Goal: Transaction & Acquisition: Purchase product/service

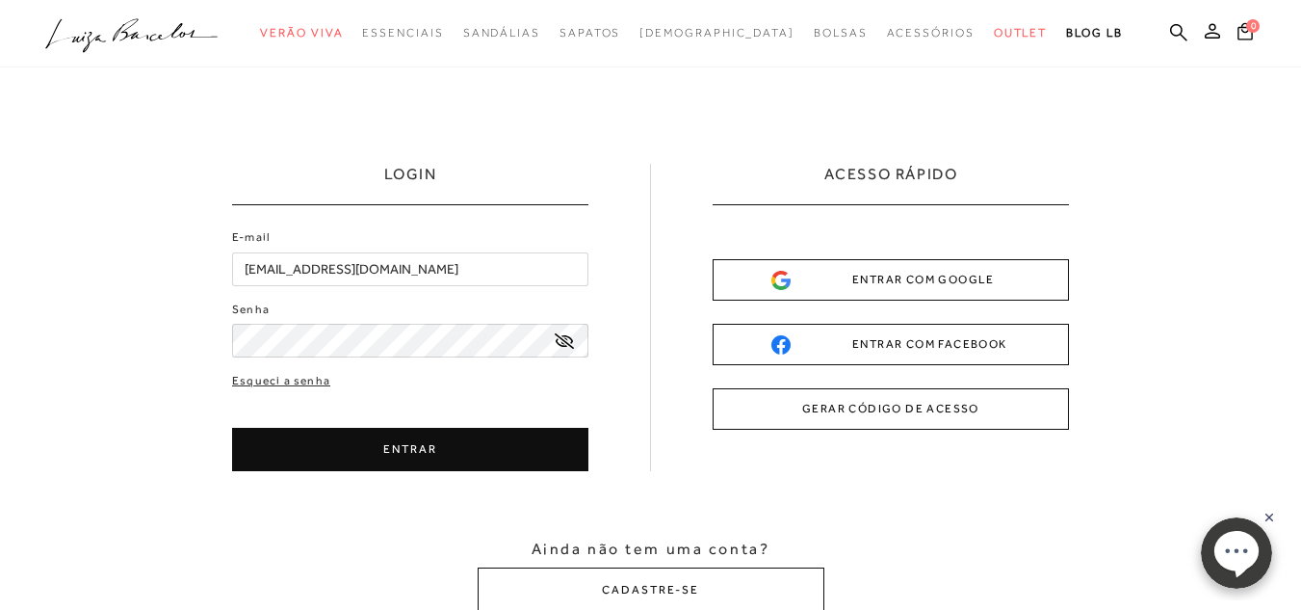
click at [363, 440] on button "ENTRAR" at bounding box center [410, 449] width 356 height 43
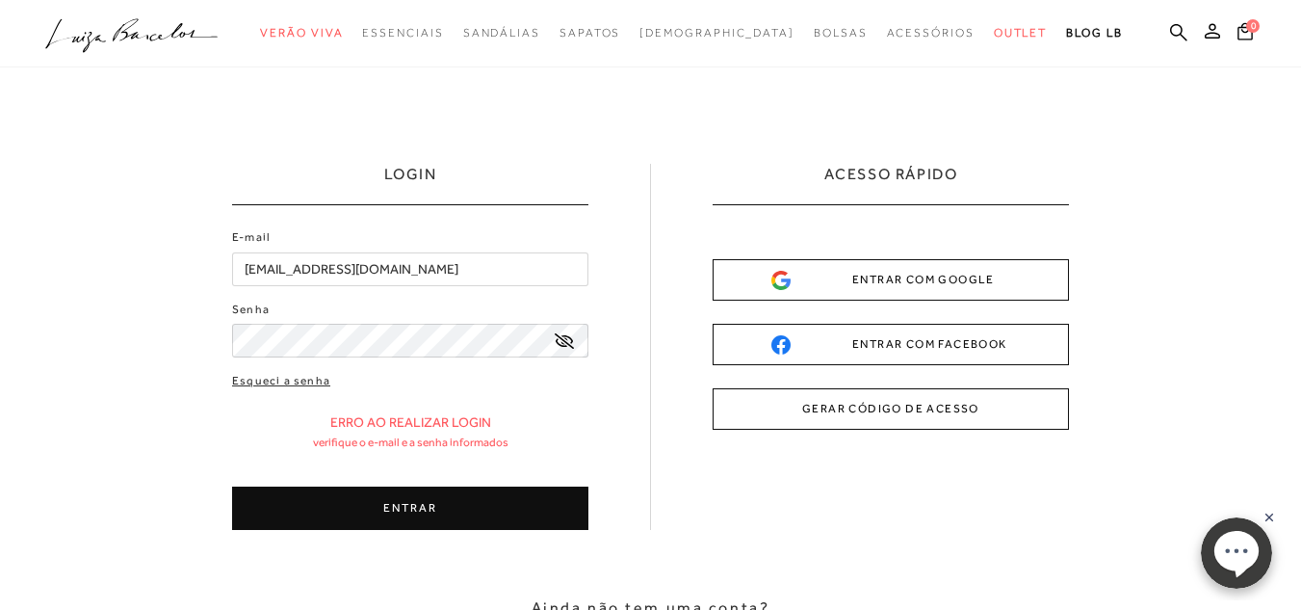
click at [562, 338] on icon at bounding box center [564, 340] width 19 height 15
click at [405, 511] on button "ENTRAR" at bounding box center [410, 507] width 356 height 43
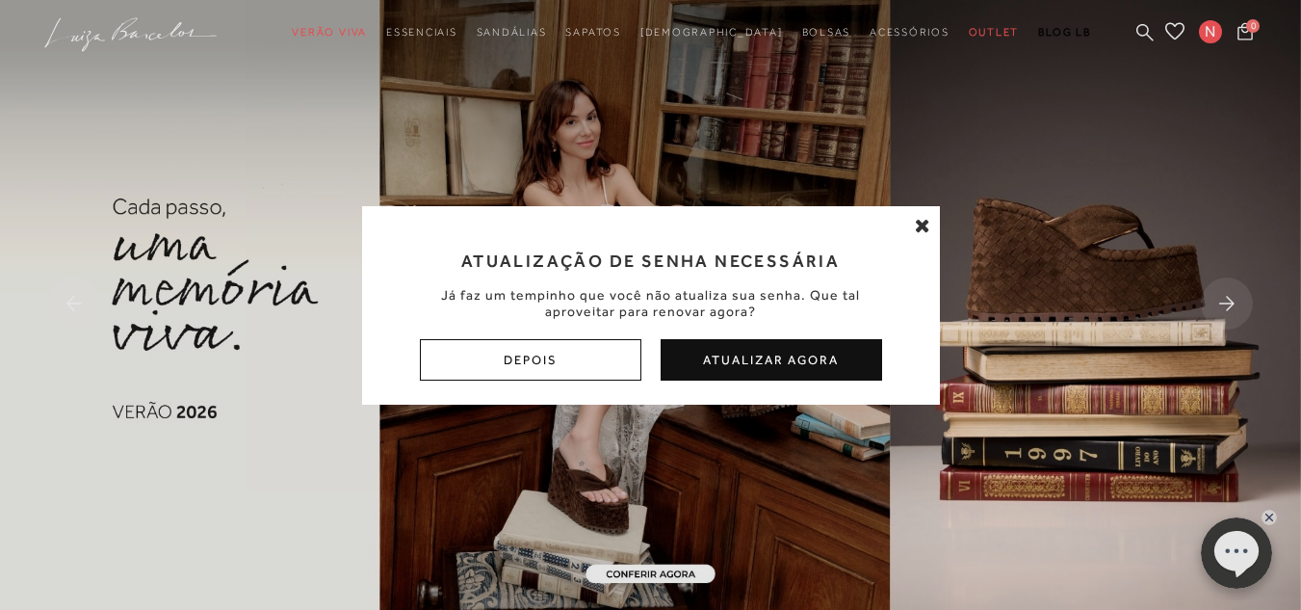
click at [810, 361] on button "Atualizar Agora" at bounding box center [772, 359] width 222 height 41
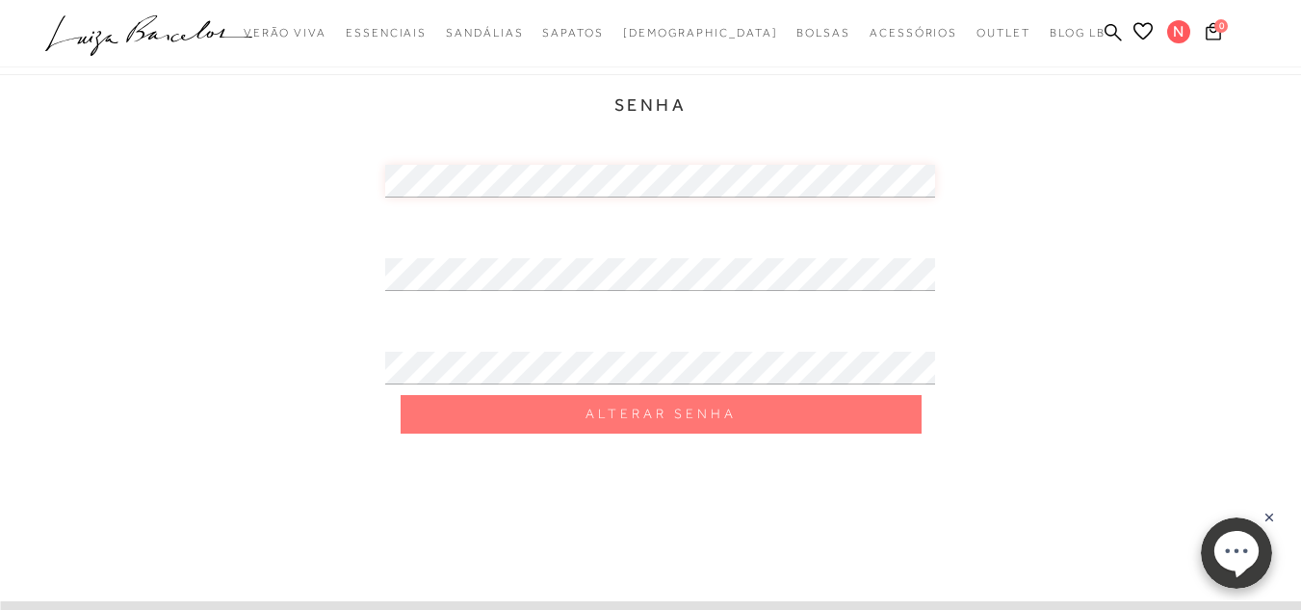
scroll to position [289, 0]
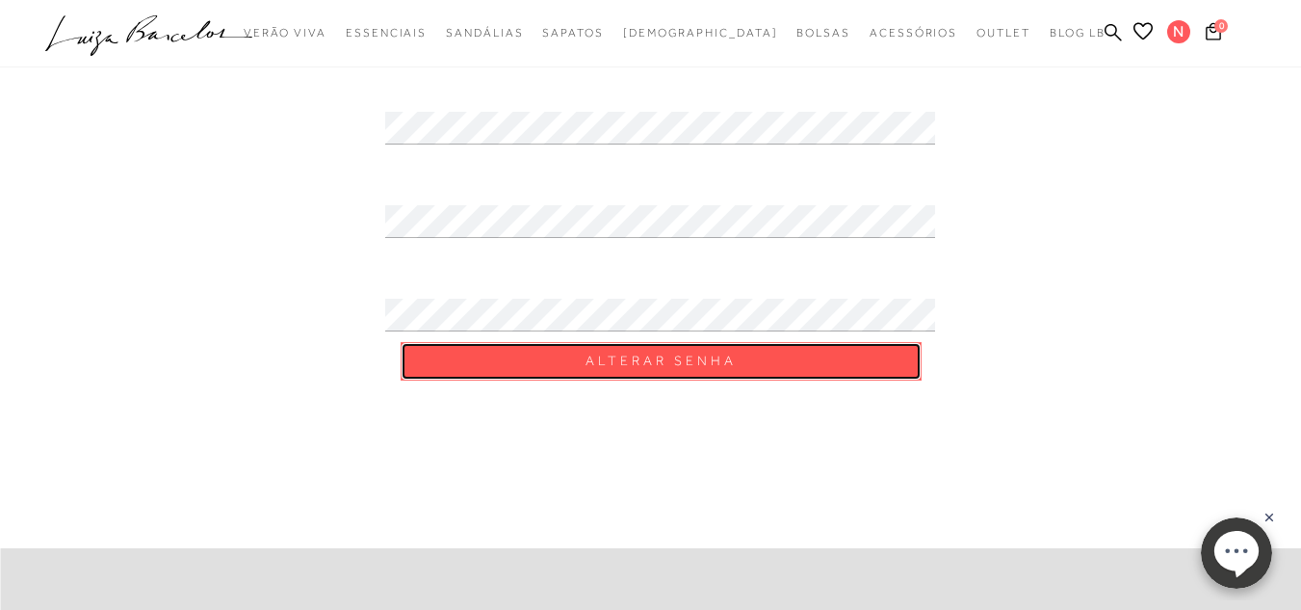
click at [659, 365] on span "Alterar Senha" at bounding box center [661, 361] width 151 height 18
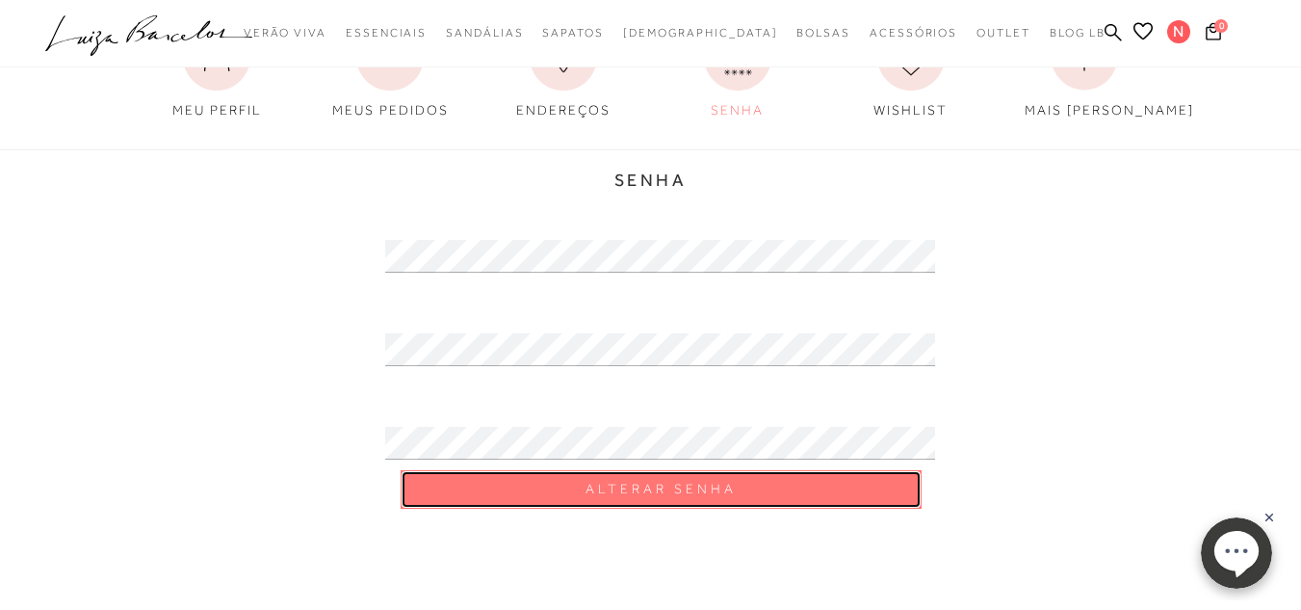
scroll to position [0, 0]
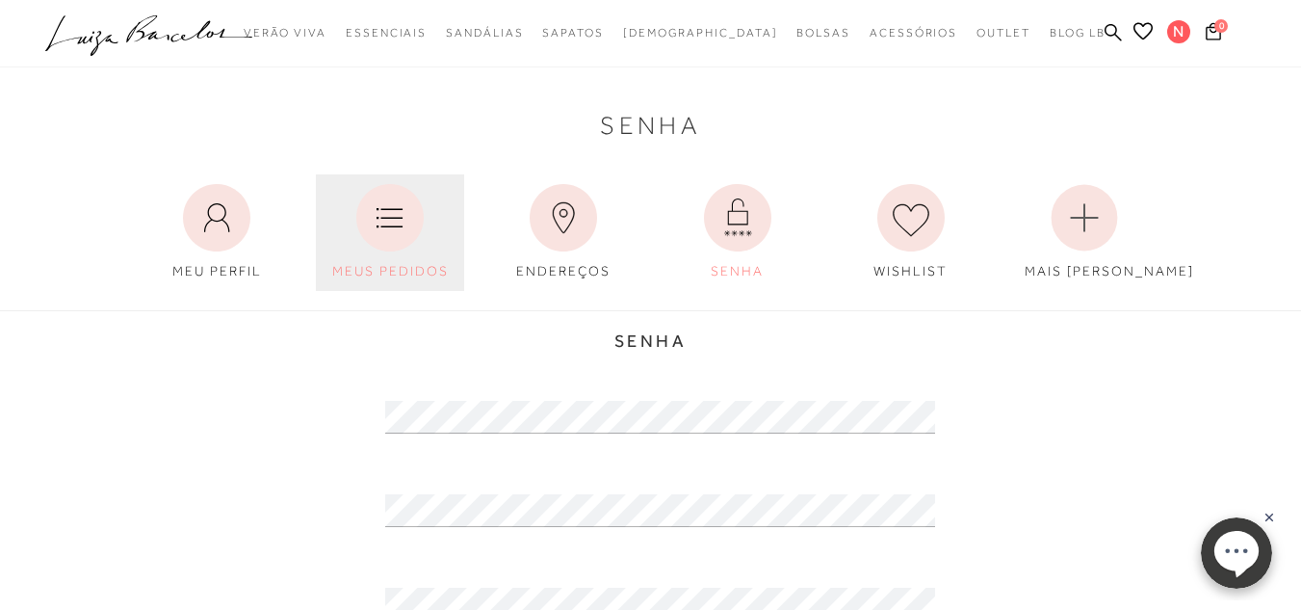
click at [409, 222] on icon at bounding box center [389, 217] width 67 height 67
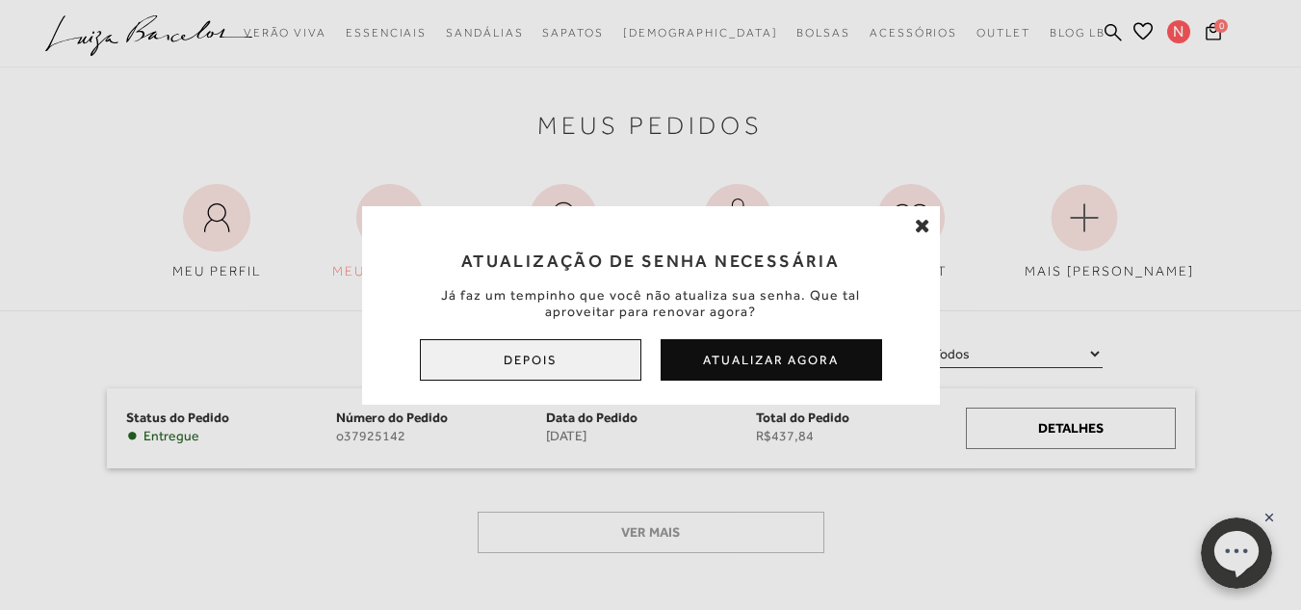
click at [445, 372] on button "Depois" at bounding box center [531, 359] width 222 height 41
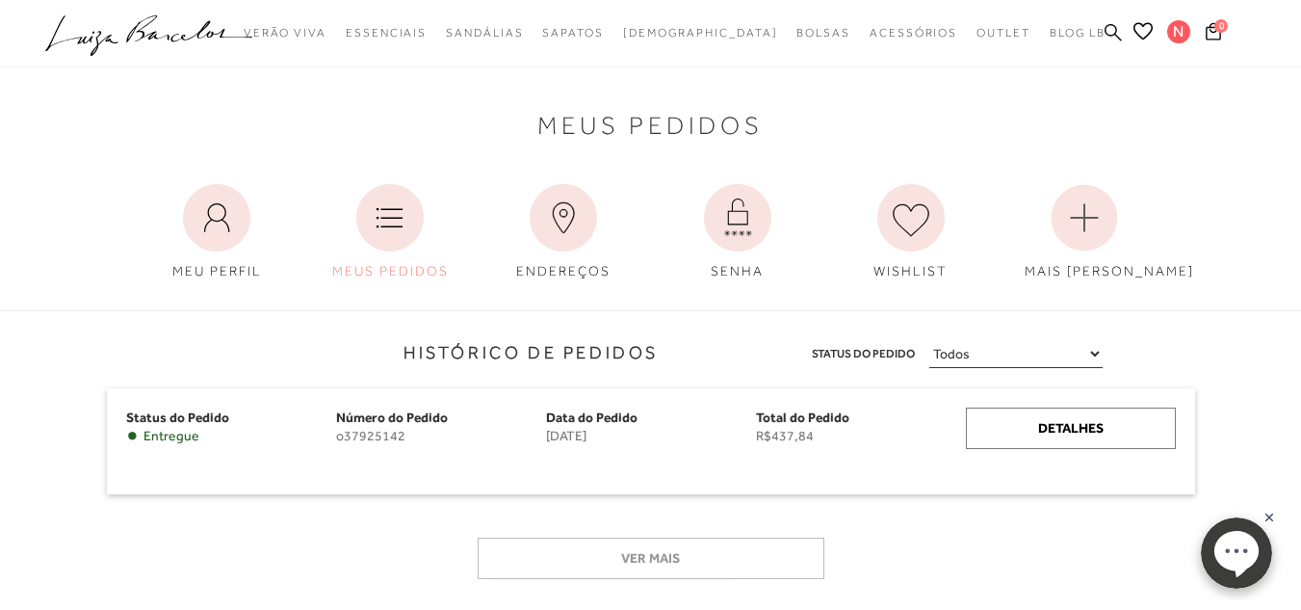
click at [1107, 31] on icon at bounding box center [1113, 31] width 17 height 17
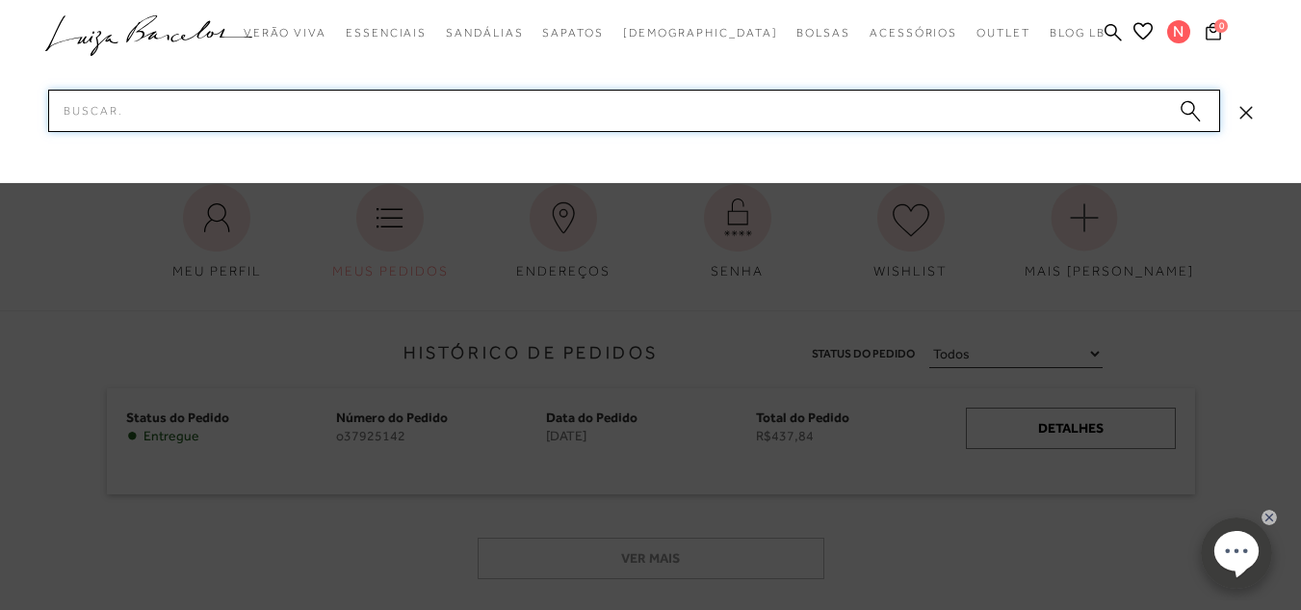
click at [746, 102] on input "Pesquisar" at bounding box center [634, 111] width 1172 height 42
type input "papete"
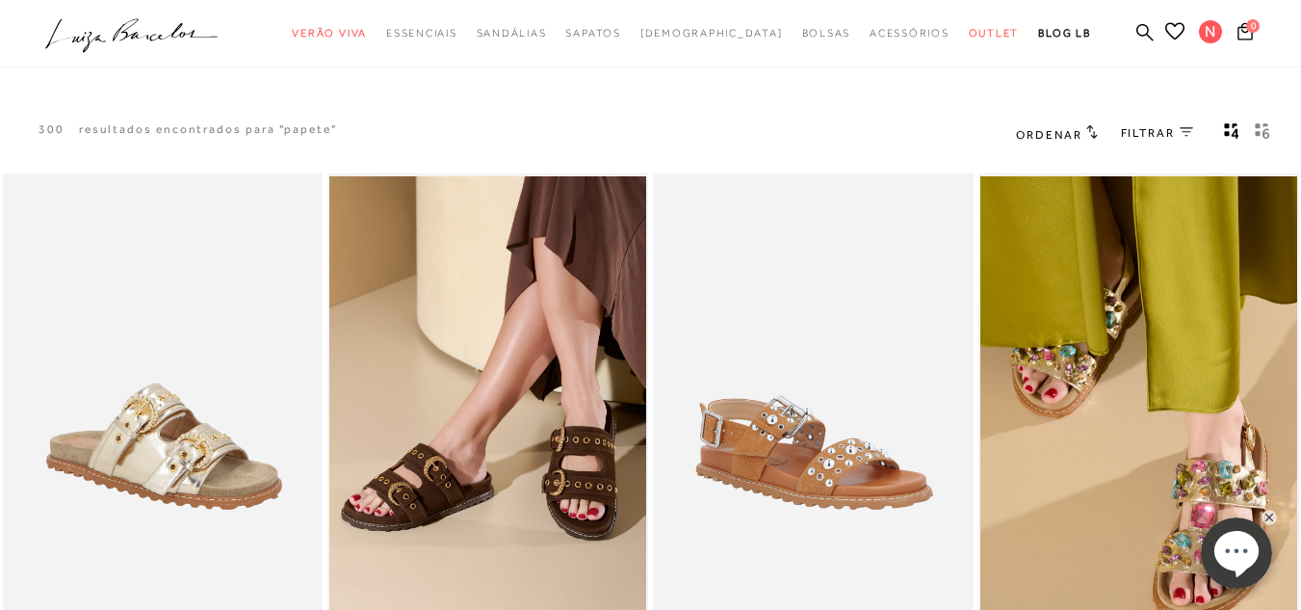
click at [1057, 128] on span "Ordenar" at bounding box center [1048, 134] width 65 height 13
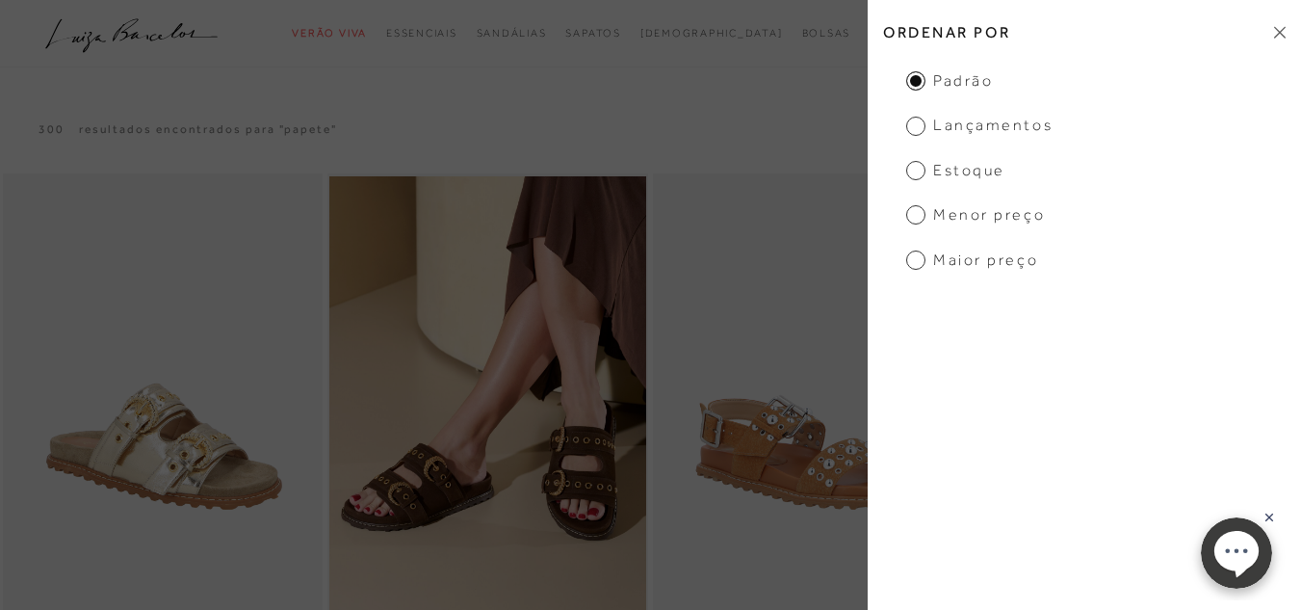
click at [966, 206] on span "Menor Preço" at bounding box center [975, 214] width 139 height 21
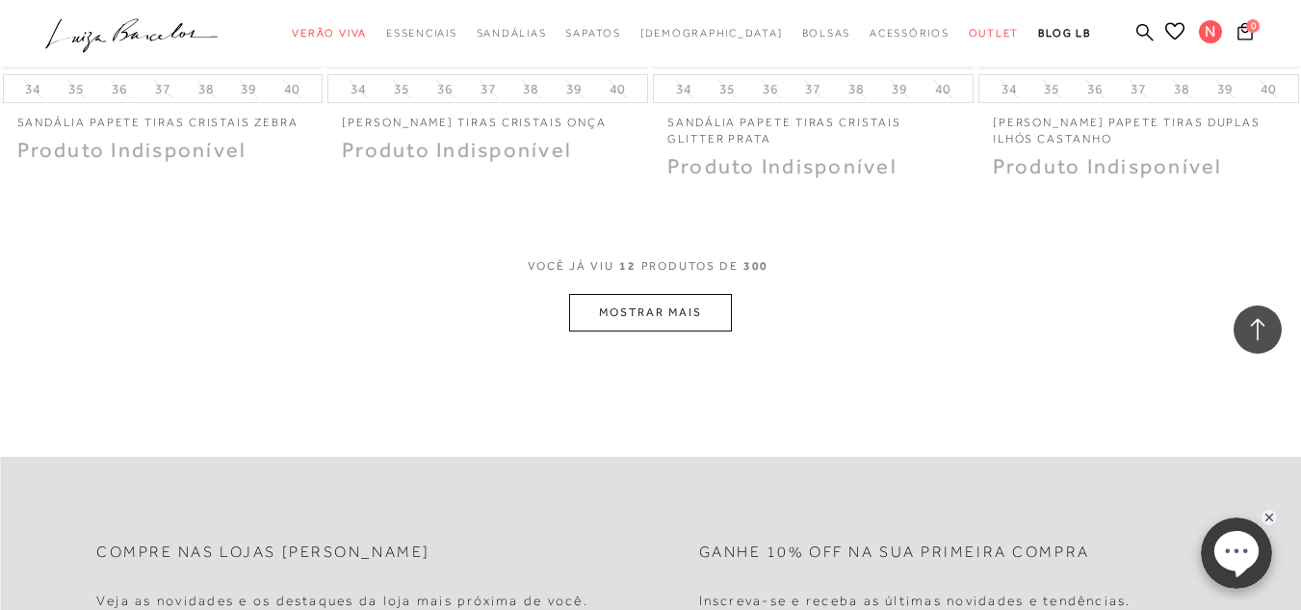
scroll to position [1830, 0]
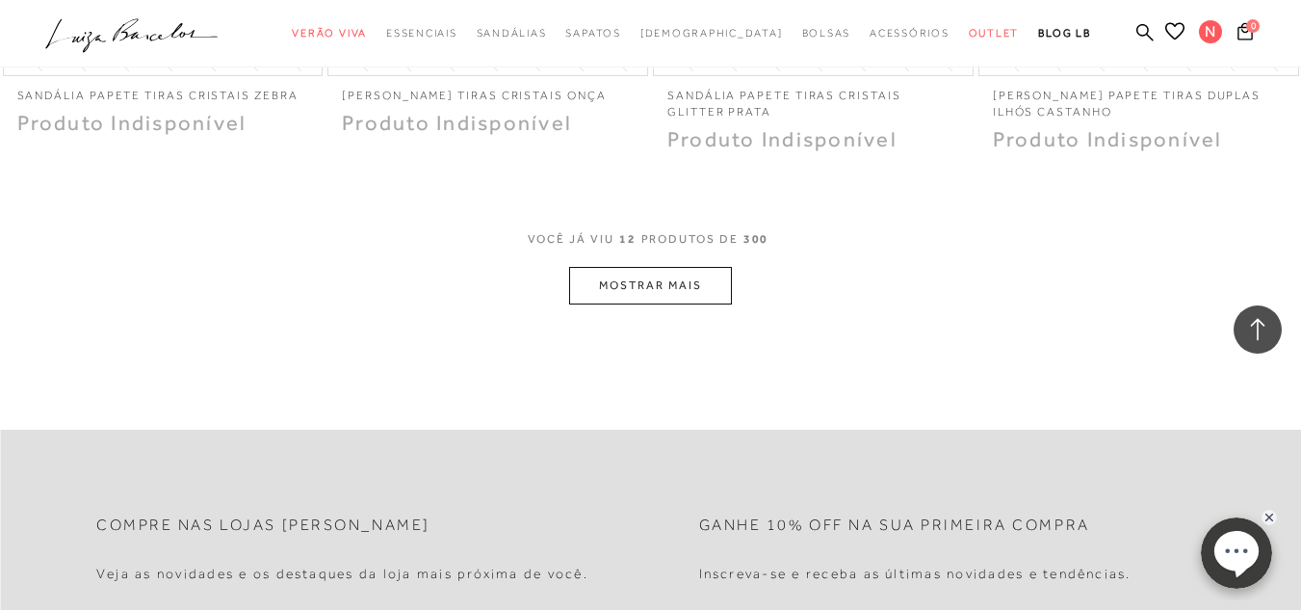
click at [591, 295] on button "MOSTRAR MAIS" at bounding box center [650, 286] width 162 height 38
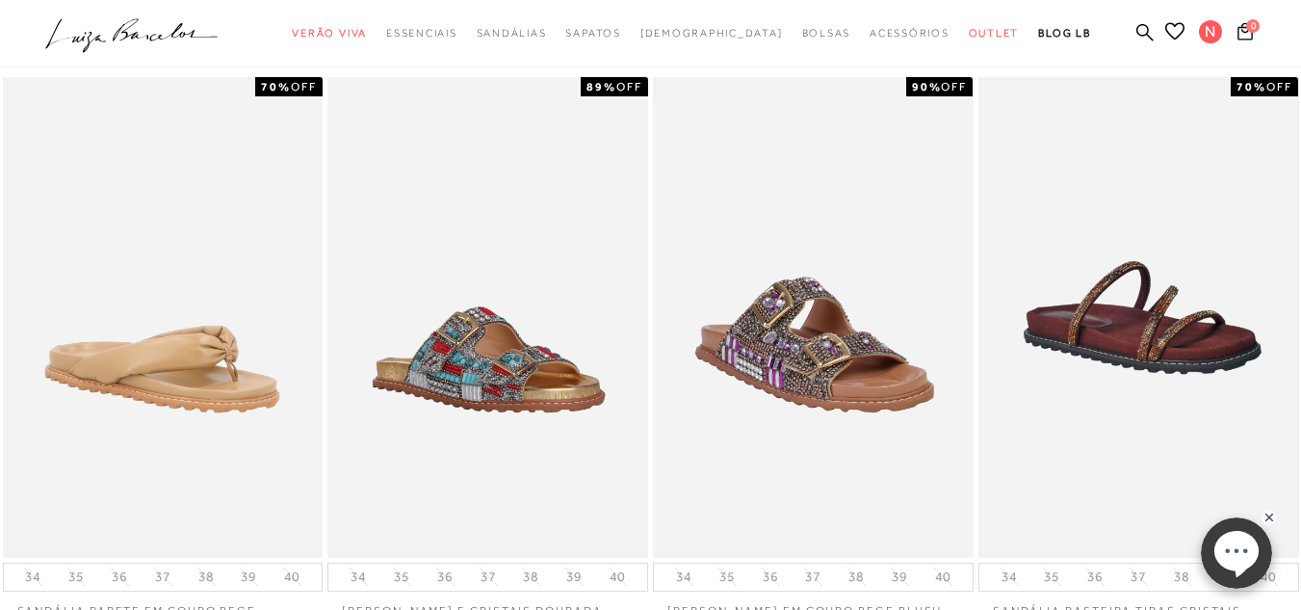
scroll to position [0, 0]
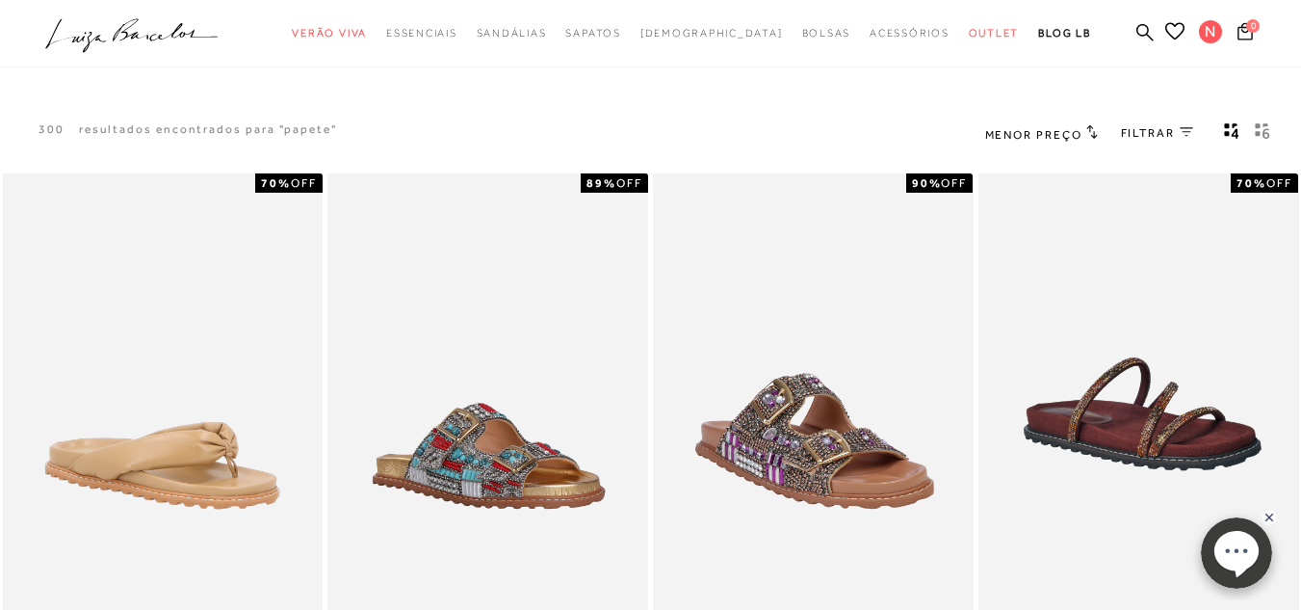
click at [1166, 131] on span "FILTRAR" at bounding box center [1148, 133] width 54 height 16
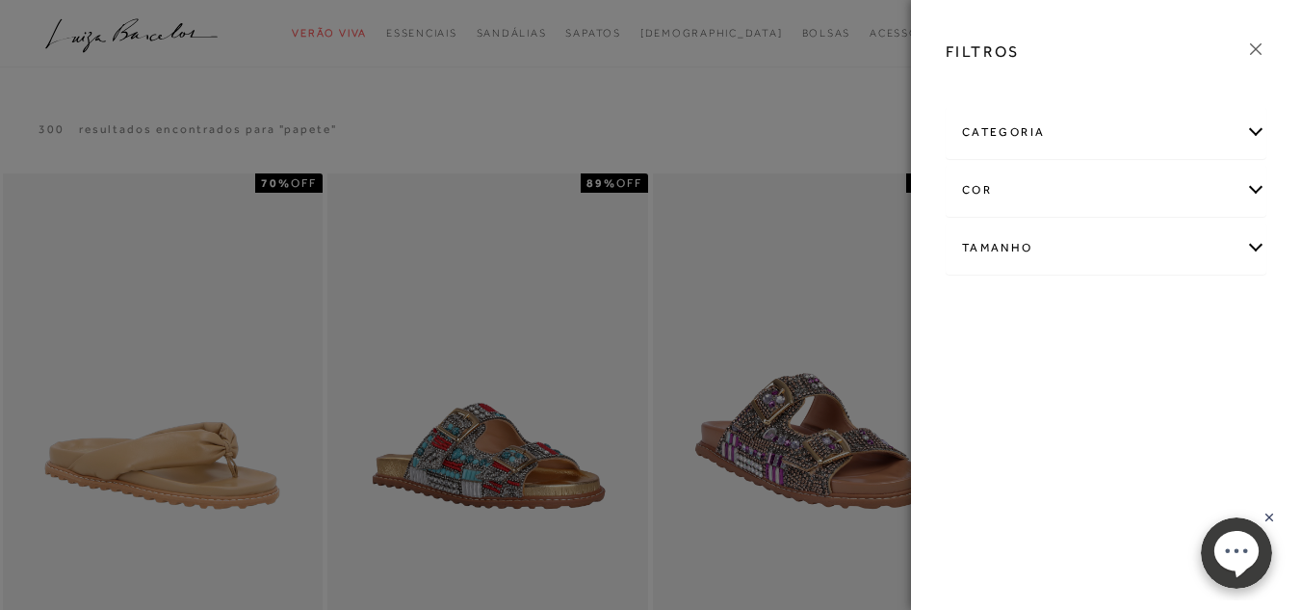
click at [1094, 242] on div "Tamanho" at bounding box center [1106, 247] width 319 height 51
click at [975, 409] on span "35" at bounding box center [977, 412] width 28 height 14
click at [975, 409] on input "35" at bounding box center [967, 415] width 19 height 19
checkbox input "true"
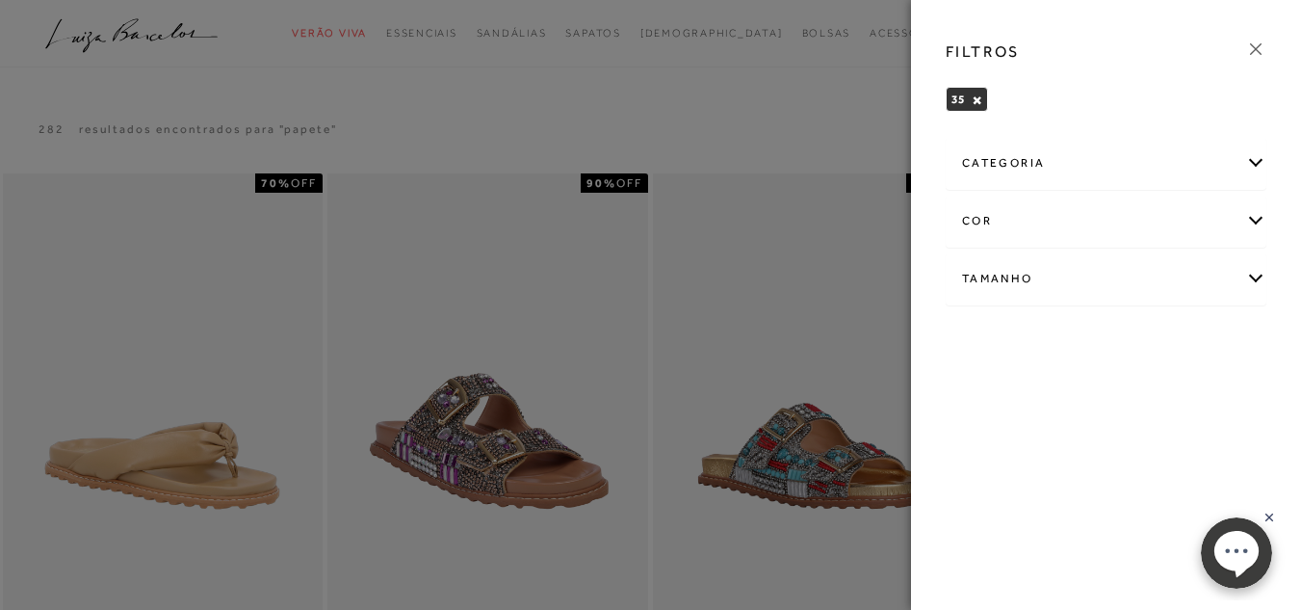
click at [1259, 39] on icon at bounding box center [1255, 49] width 21 height 21
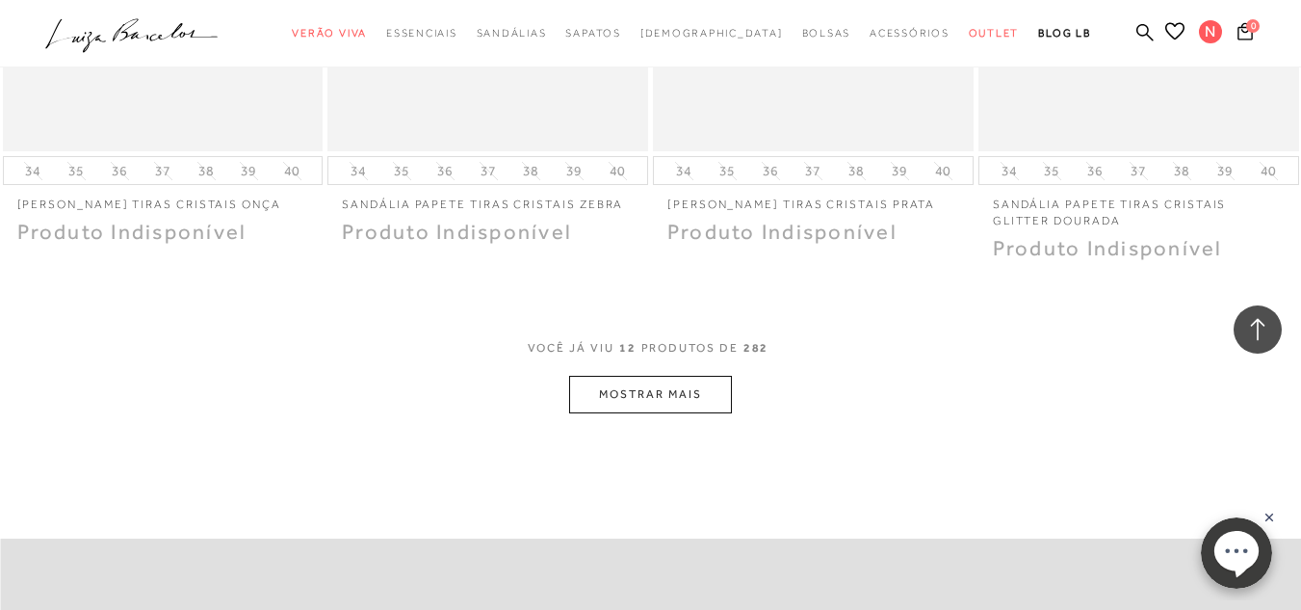
scroll to position [1734, 0]
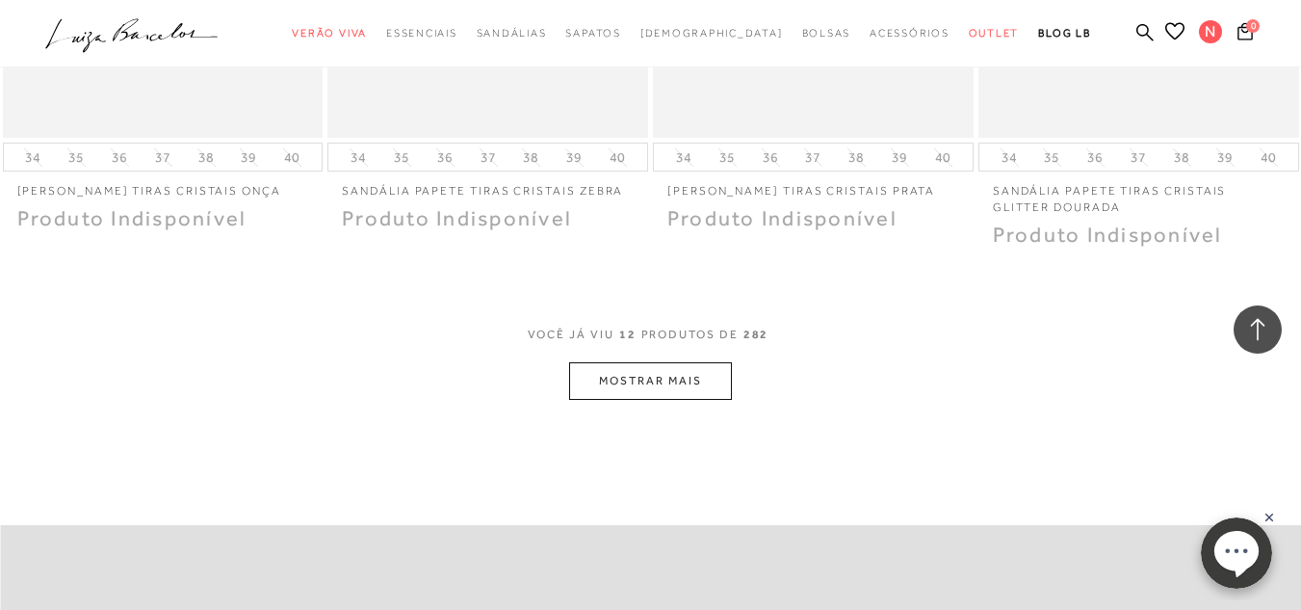
click at [606, 378] on button "MOSTRAR MAIS" at bounding box center [650, 381] width 162 height 38
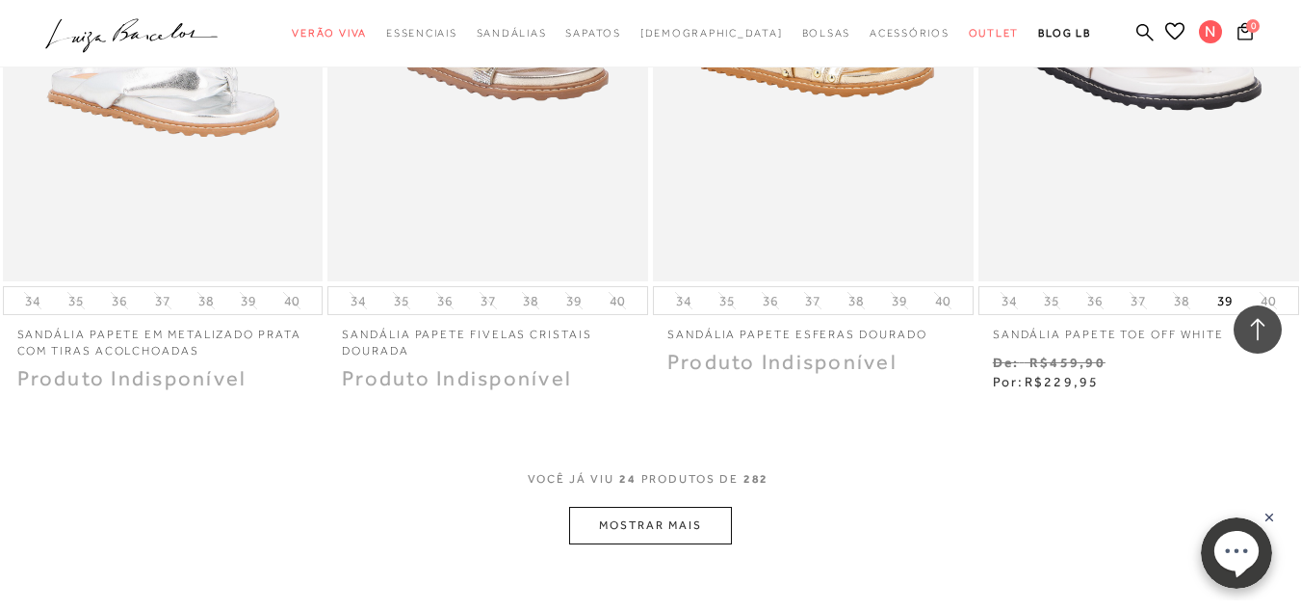
scroll to position [3564, 0]
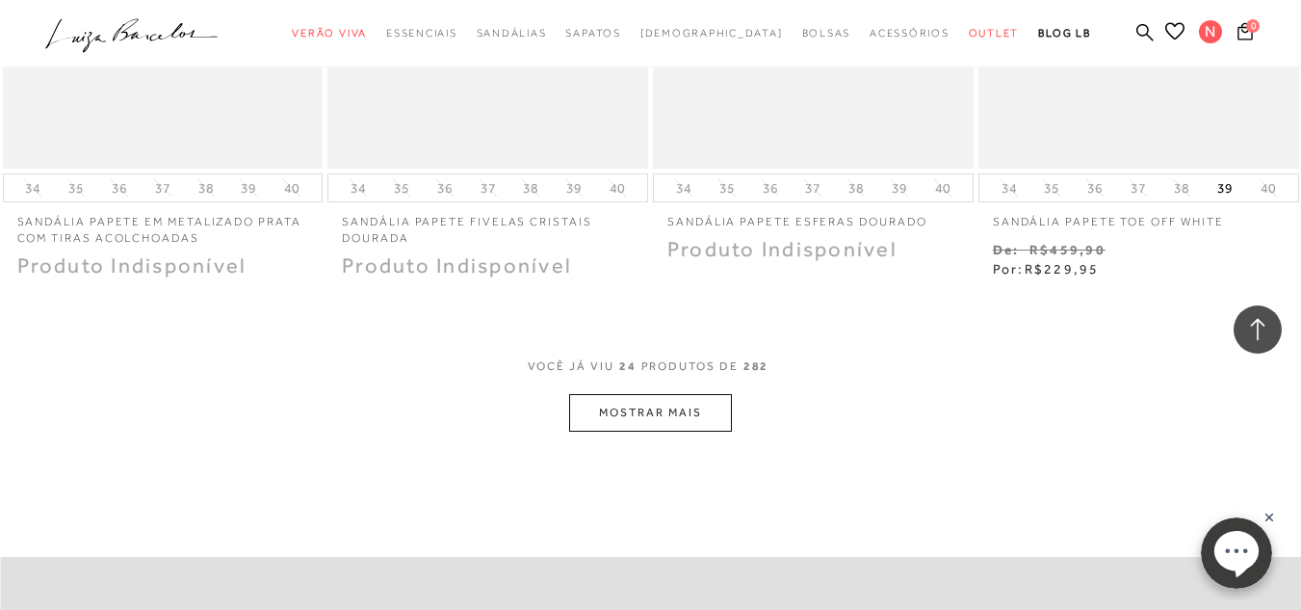
click at [705, 404] on button "MOSTRAR MAIS" at bounding box center [650, 413] width 162 height 38
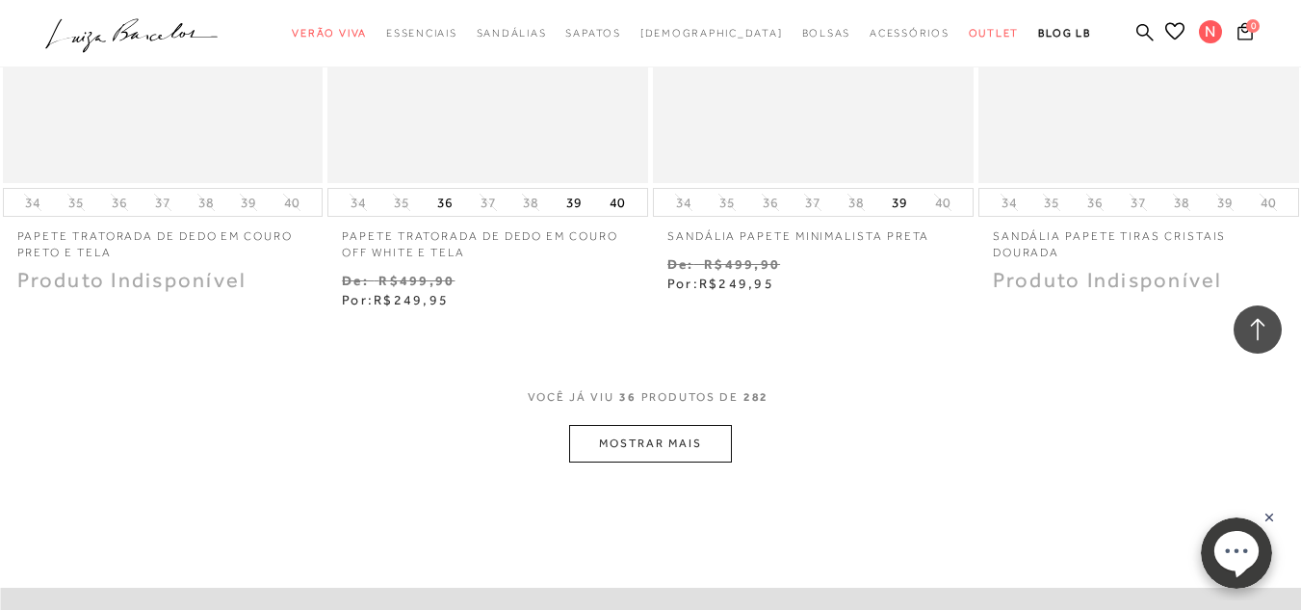
scroll to position [5490, 0]
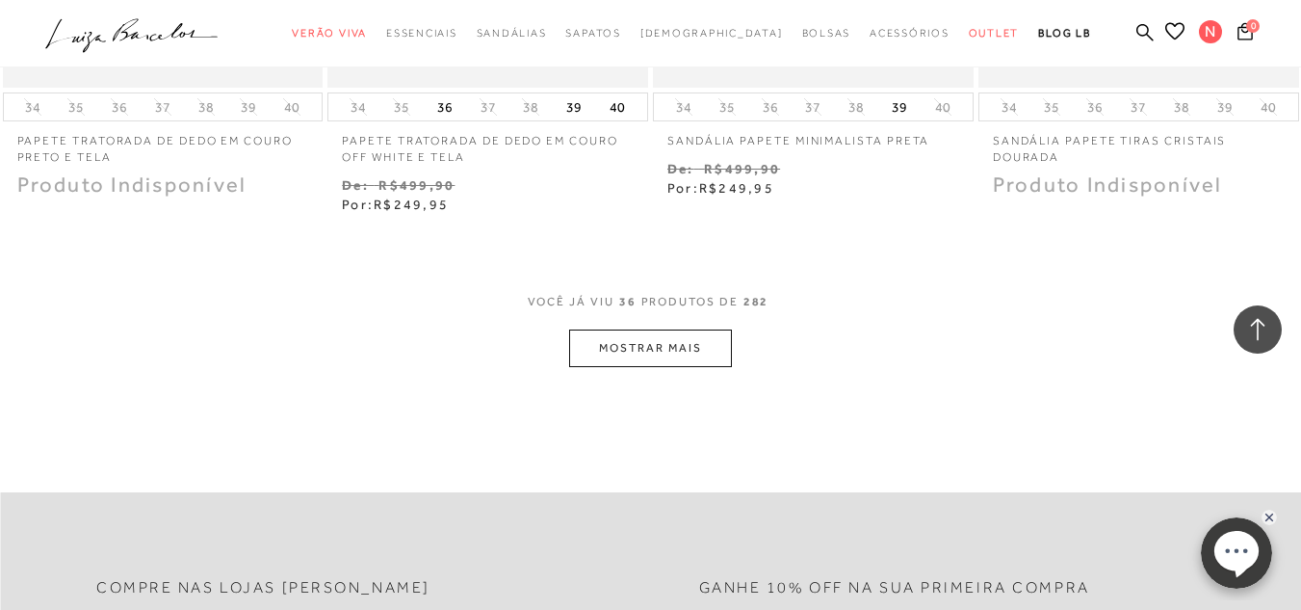
click at [665, 349] on button "MOSTRAR MAIS" at bounding box center [650, 348] width 162 height 38
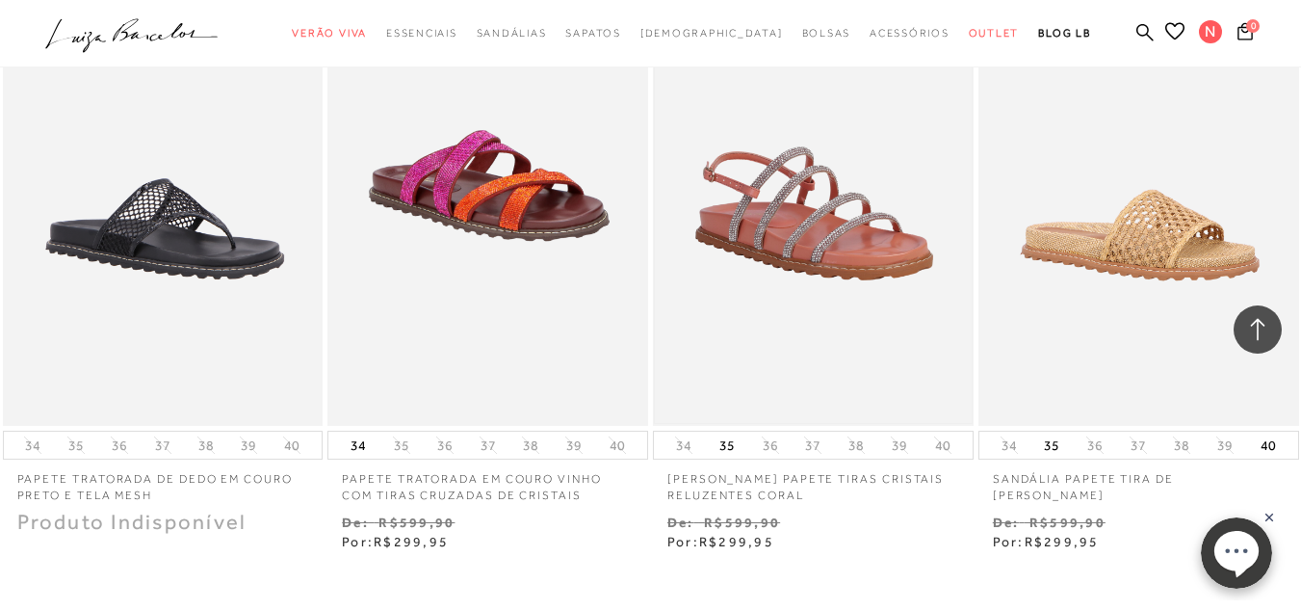
scroll to position [7128, 0]
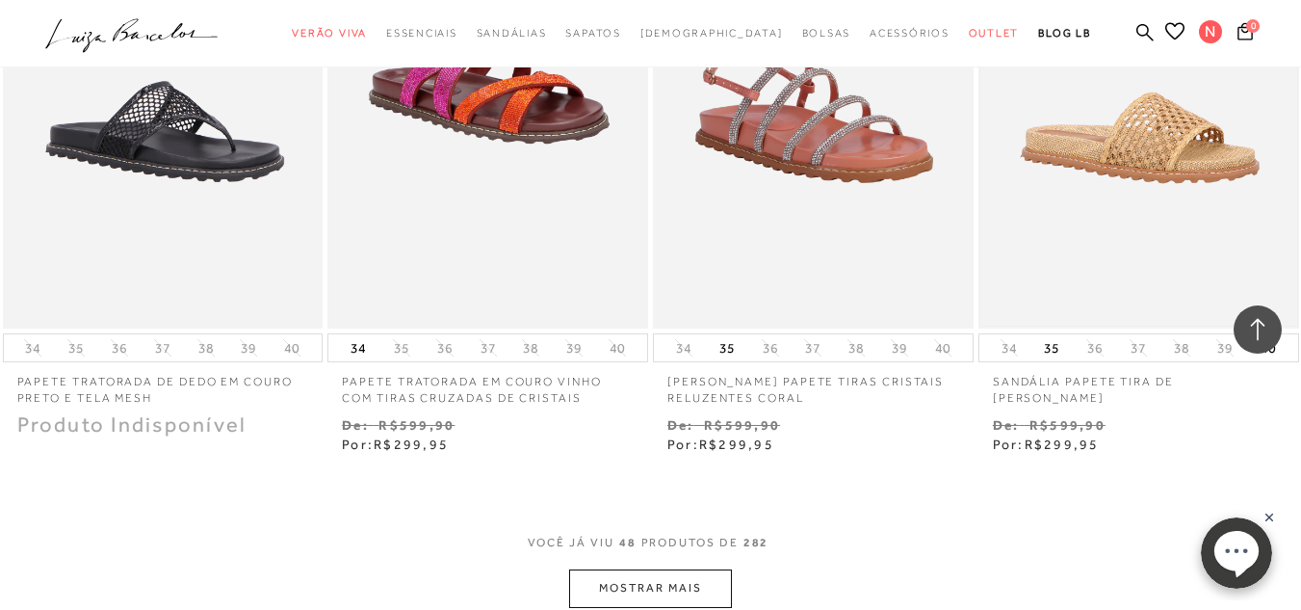
click at [1159, 133] on img at bounding box center [1139, 88] width 317 height 475
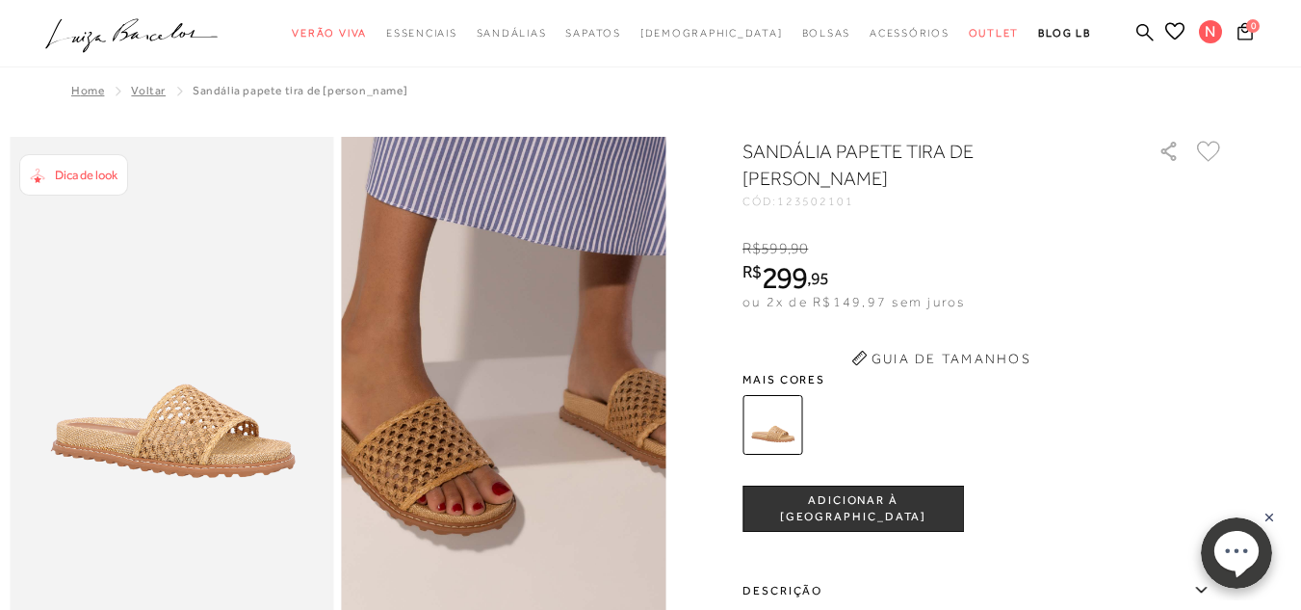
click at [430, 470] on img at bounding box center [579, 297] width 648 height 973
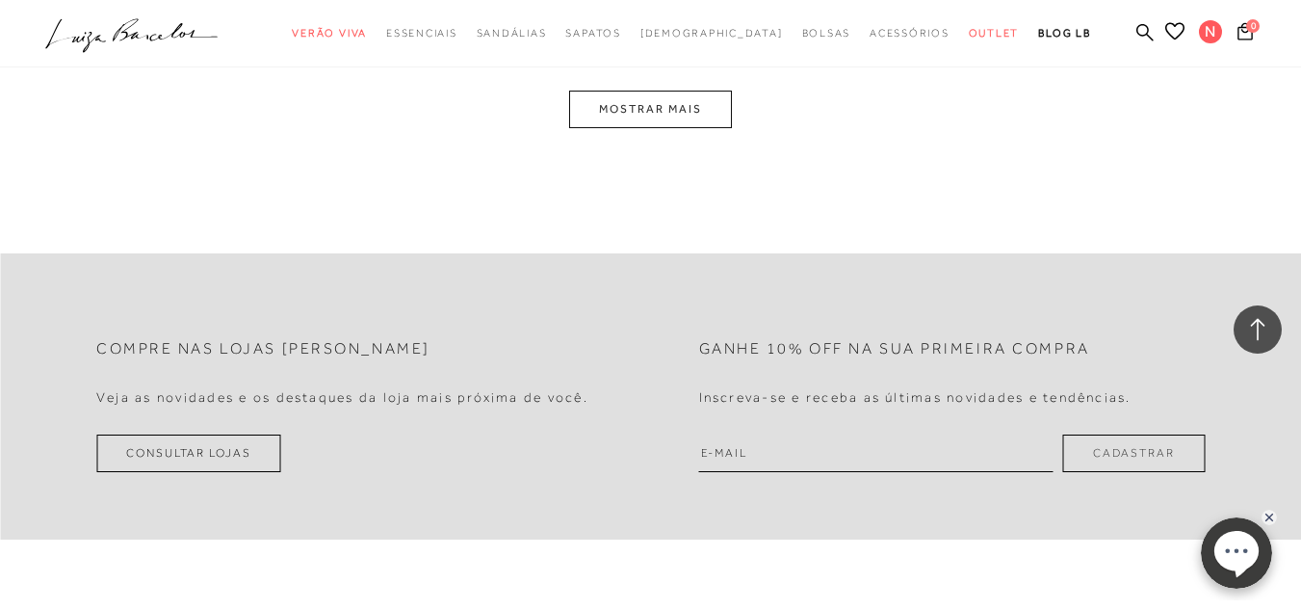
scroll to position [1830, 0]
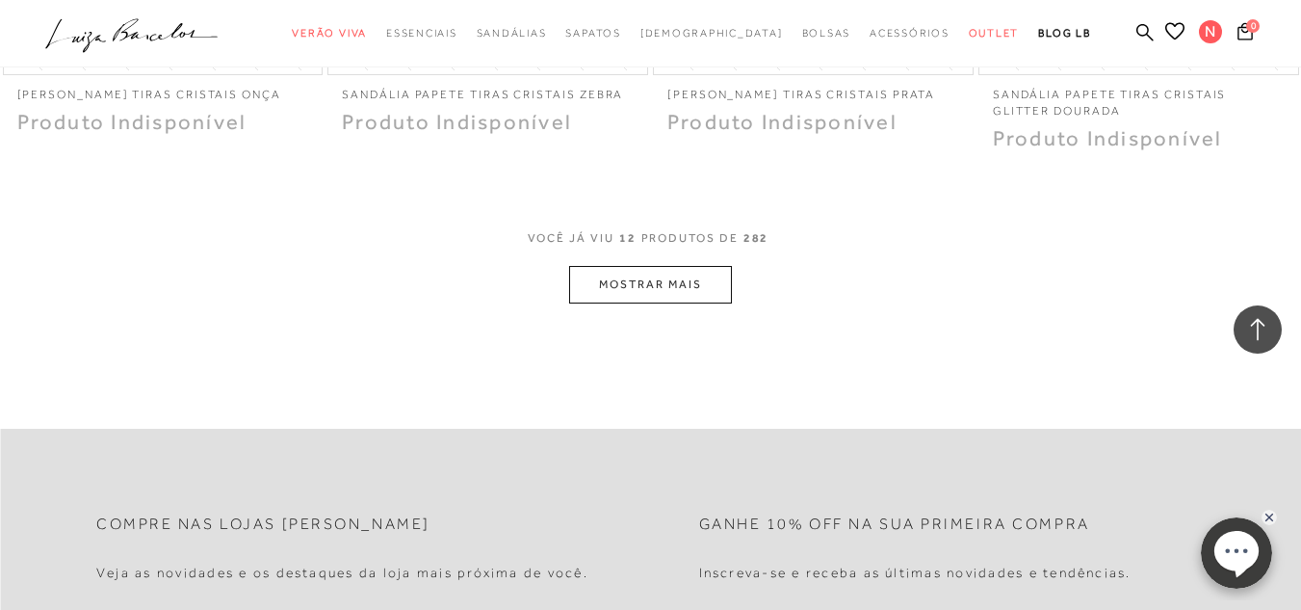
click at [609, 276] on button "MOSTRAR MAIS" at bounding box center [650, 285] width 162 height 38
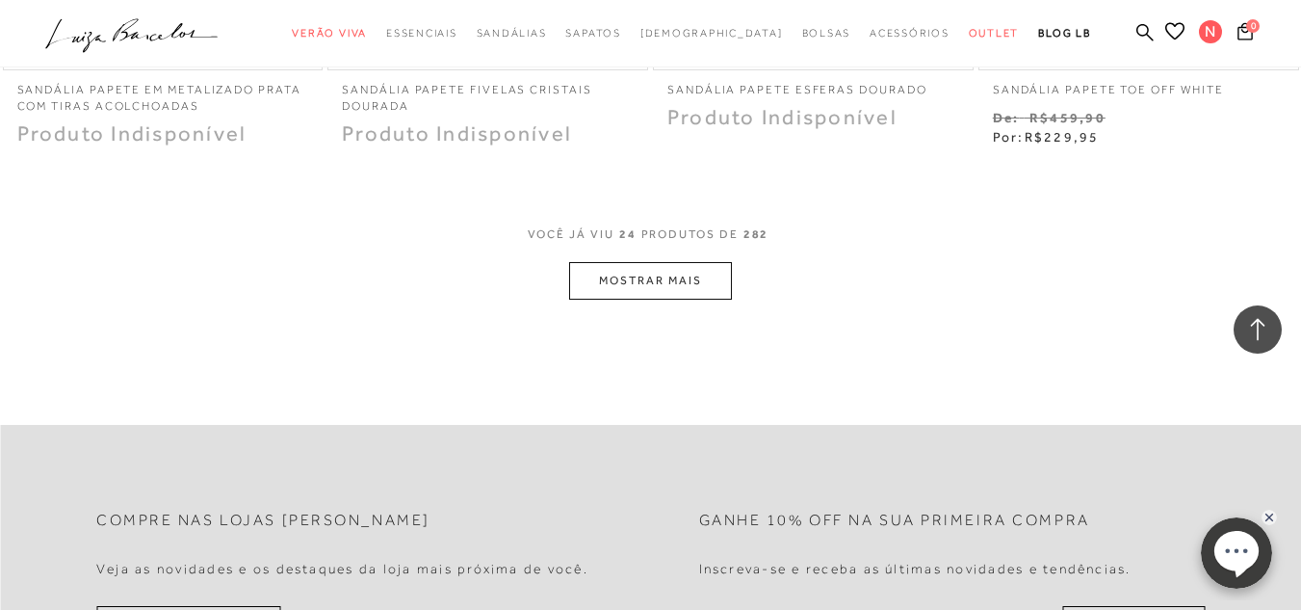
scroll to position [3756, 0]
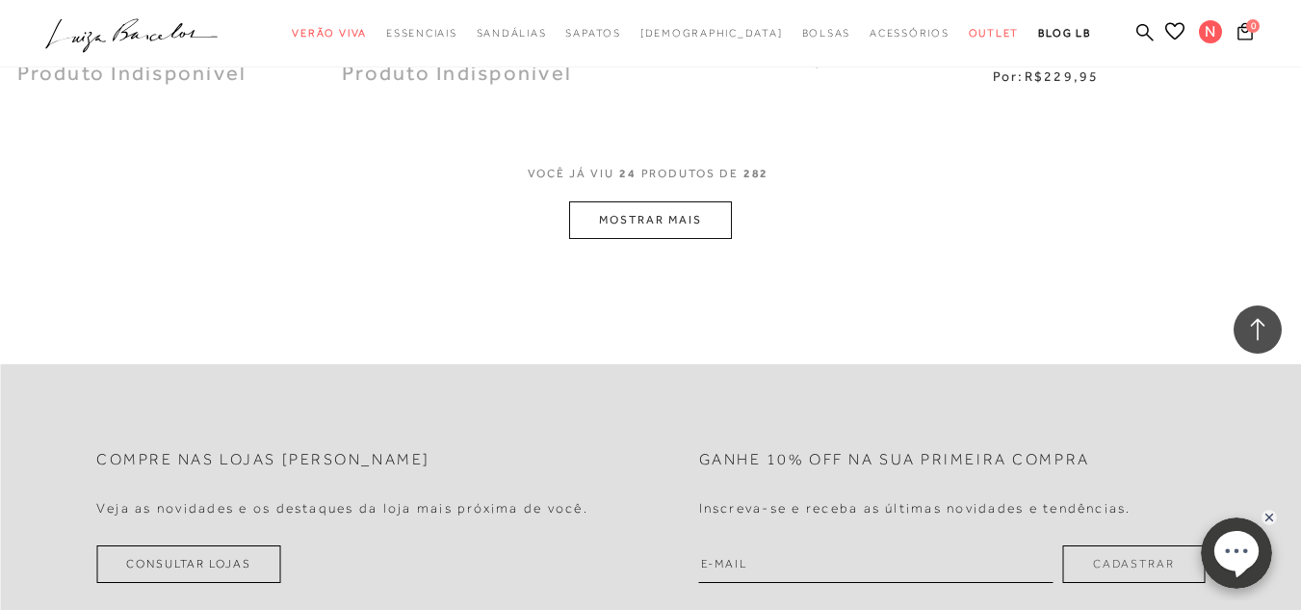
click at [589, 222] on button "MOSTRAR MAIS" at bounding box center [650, 220] width 162 height 38
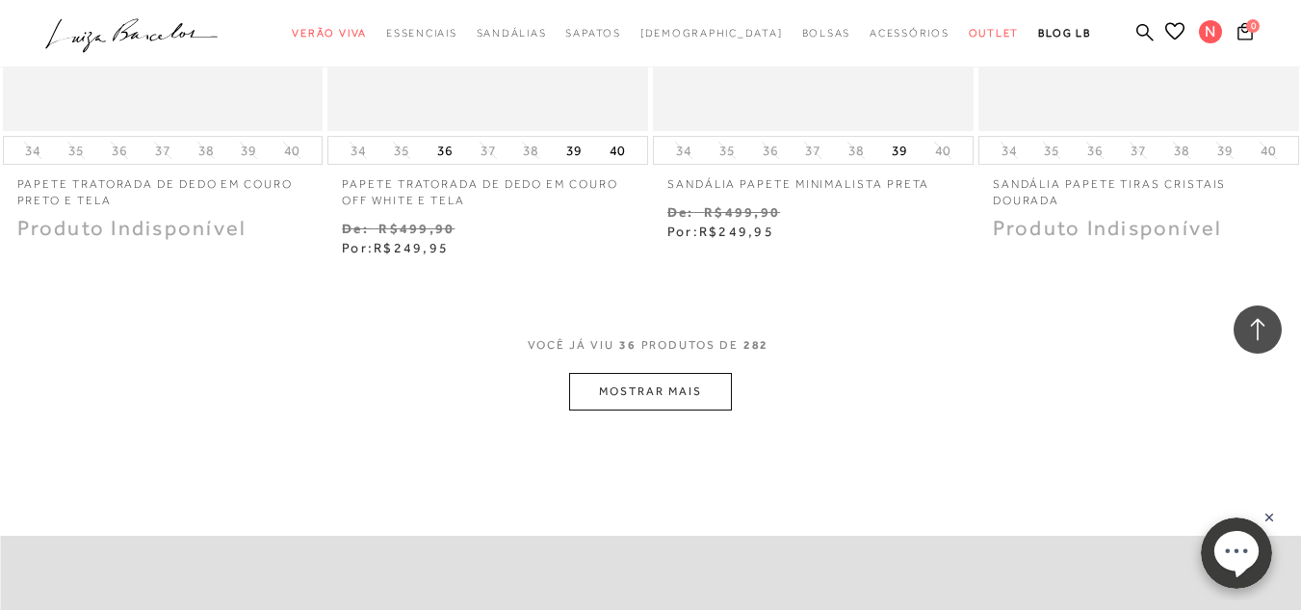
scroll to position [5490, 0]
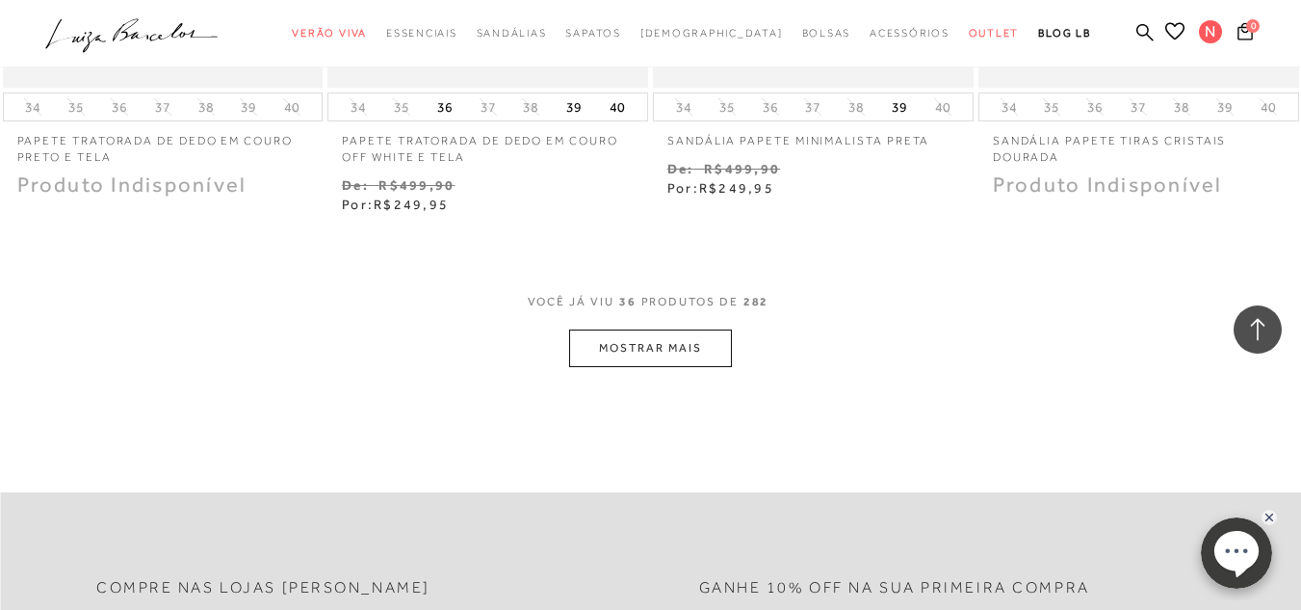
click at [685, 339] on button "MOSTRAR MAIS" at bounding box center [650, 348] width 162 height 38
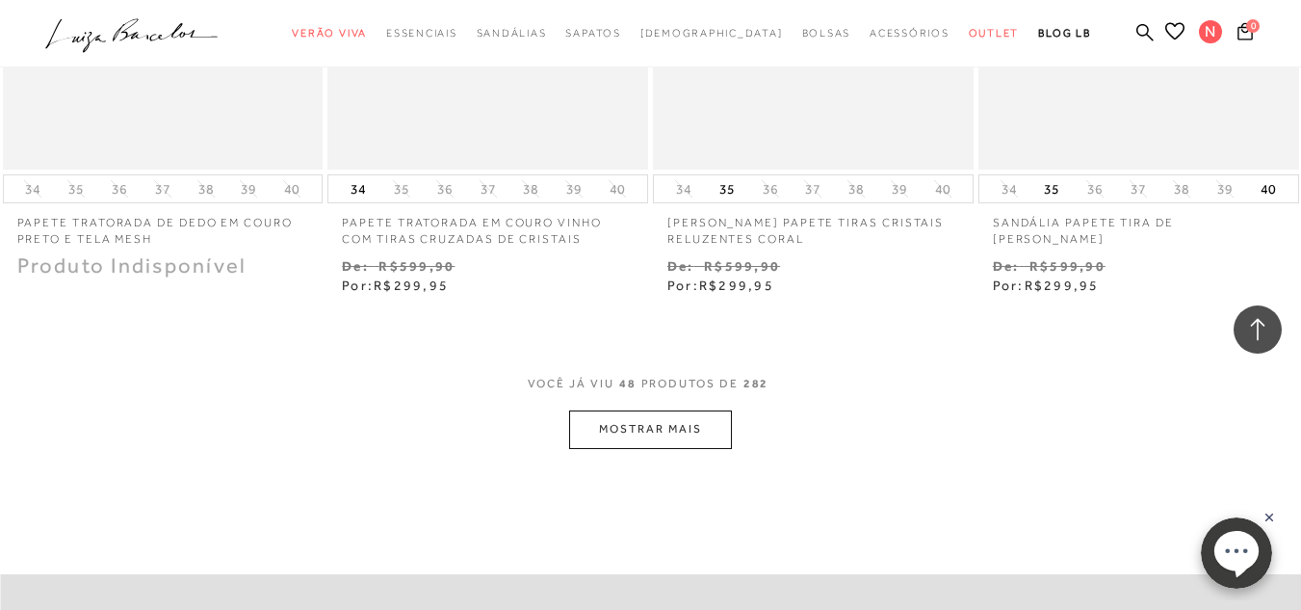
scroll to position [7320, 0]
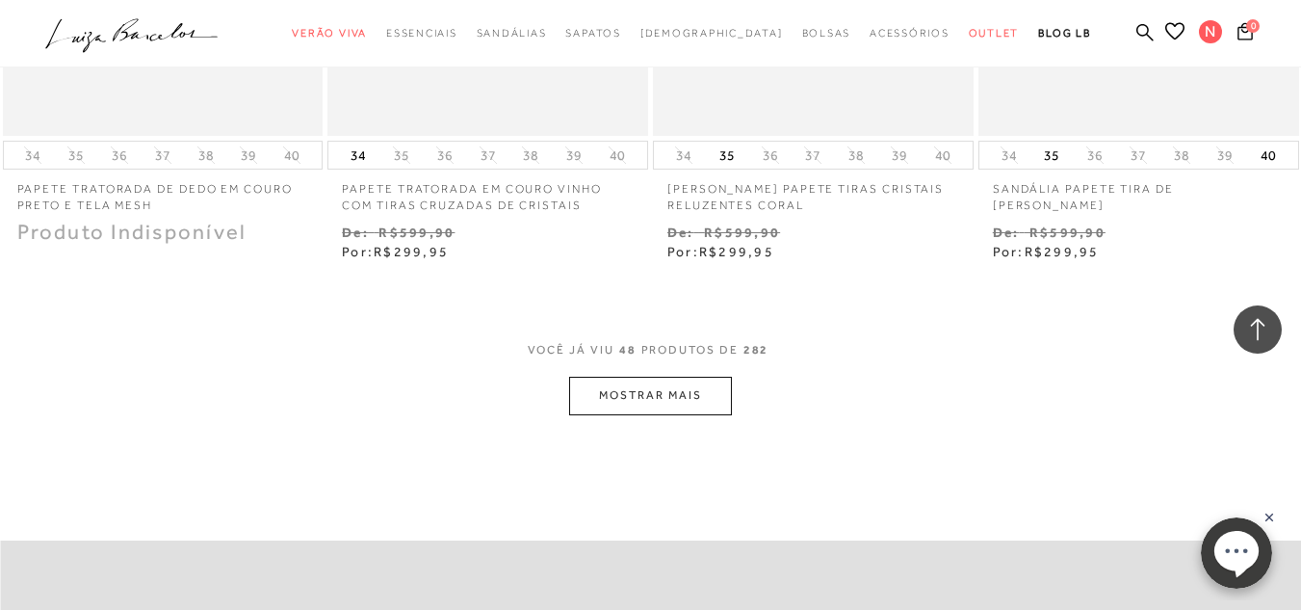
click at [631, 393] on button "MOSTRAR MAIS" at bounding box center [650, 396] width 162 height 38
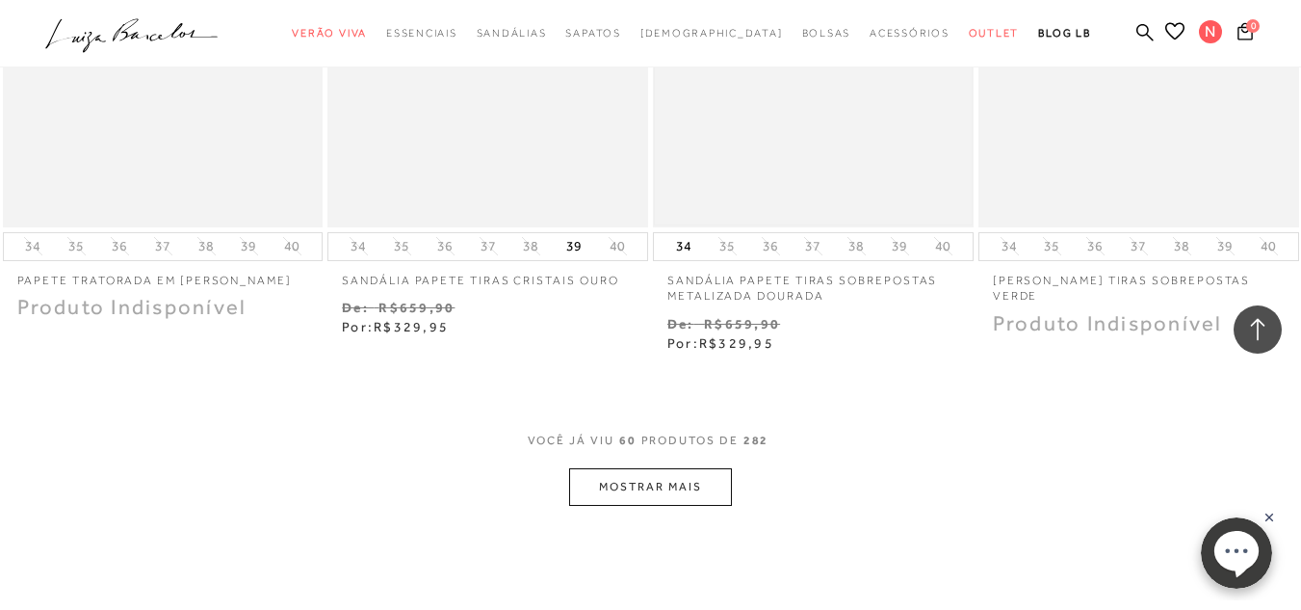
scroll to position [9150, 0]
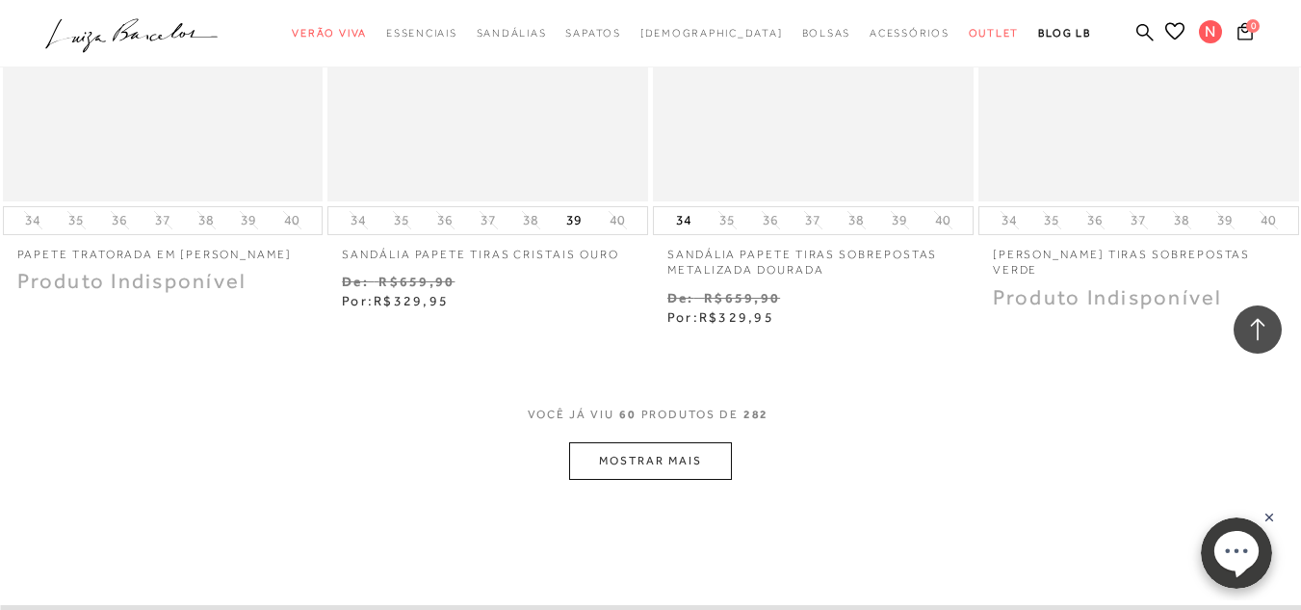
click at [681, 445] on button "MOSTRAR MAIS" at bounding box center [650, 461] width 162 height 38
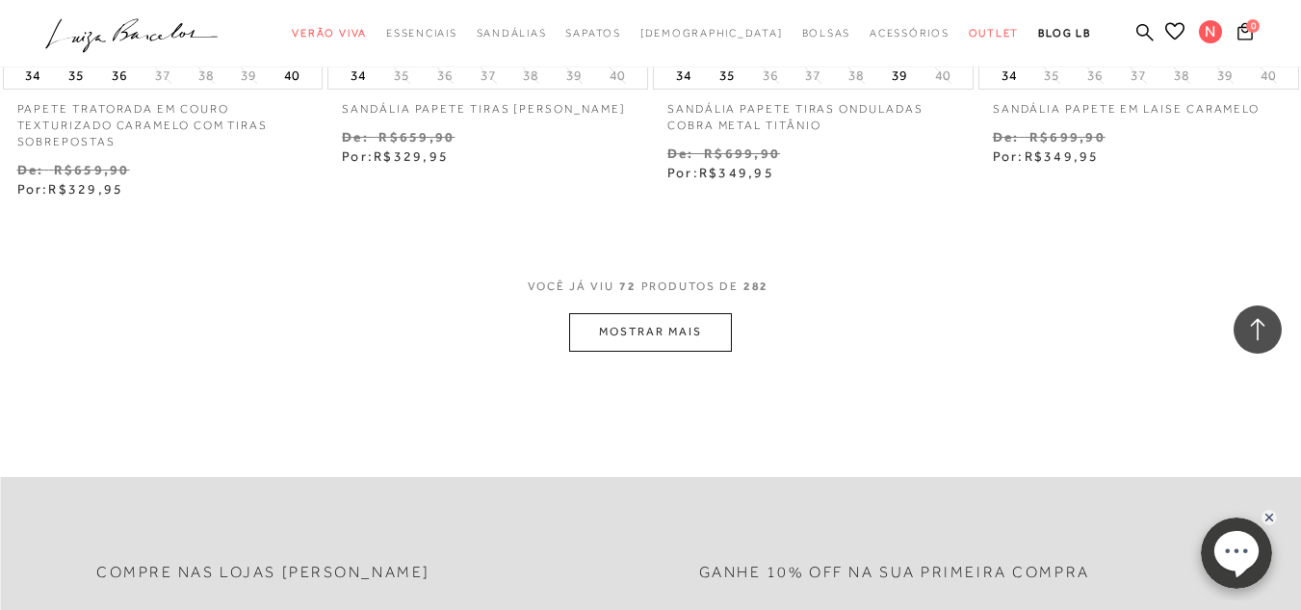
scroll to position [11173, 0]
click at [698, 332] on button "MOSTRAR MAIS" at bounding box center [650, 331] width 162 height 38
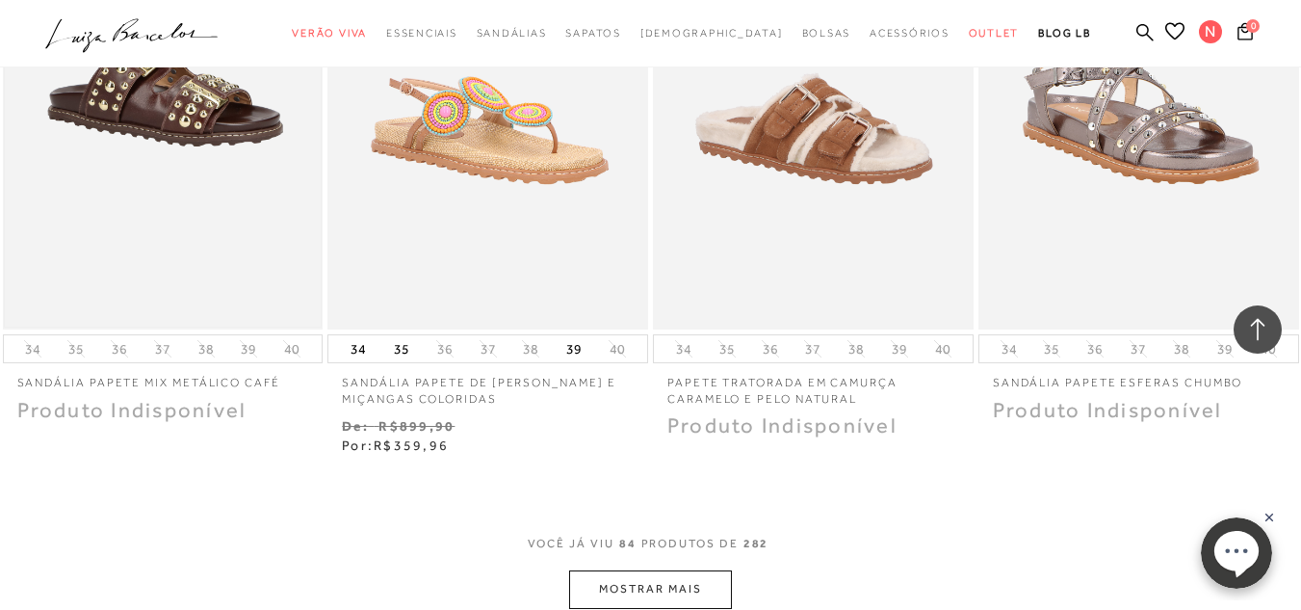
scroll to position [13099, 0]
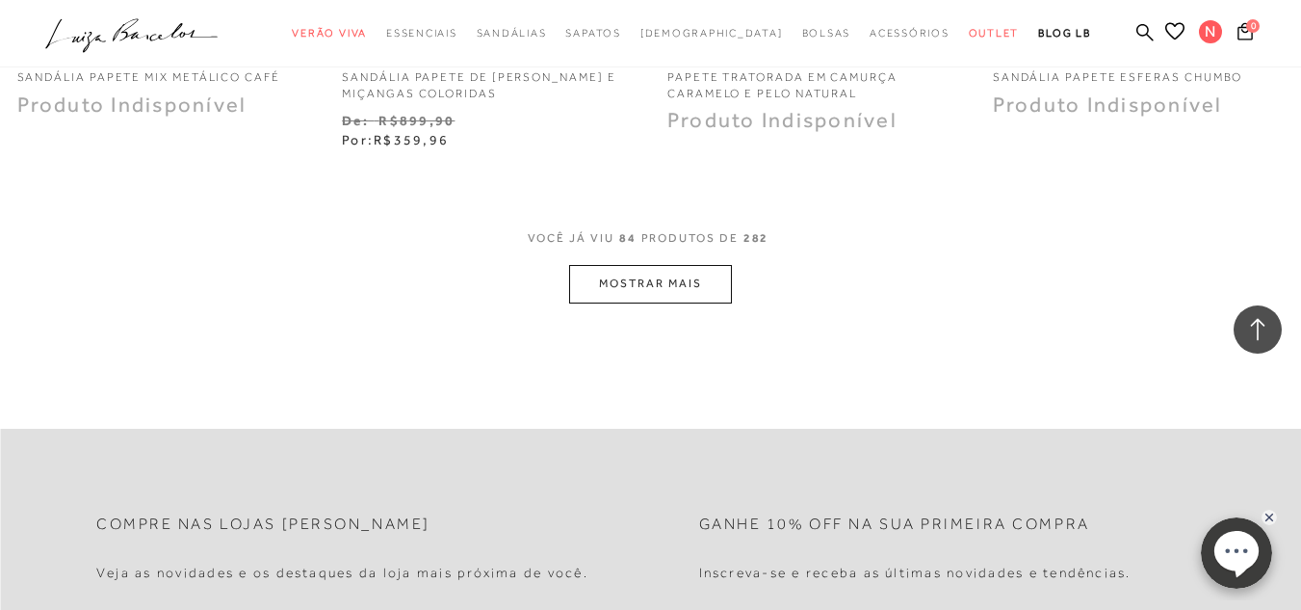
click at [605, 299] on button "MOSTRAR MAIS" at bounding box center [650, 284] width 162 height 38
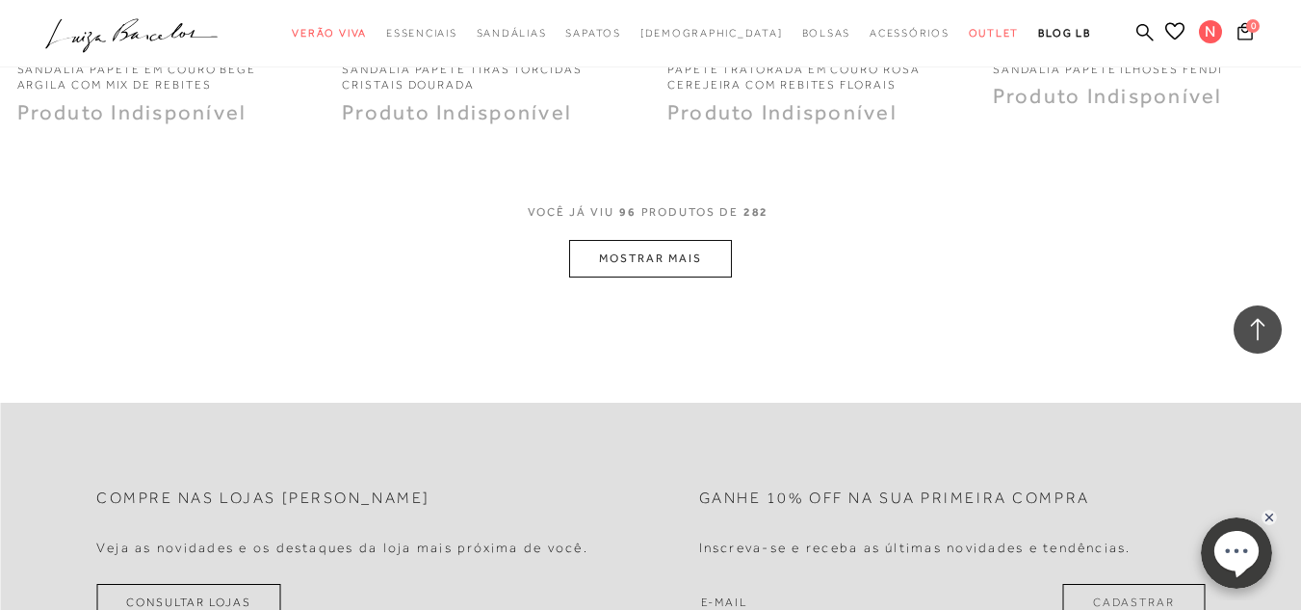
scroll to position [15026, 0]
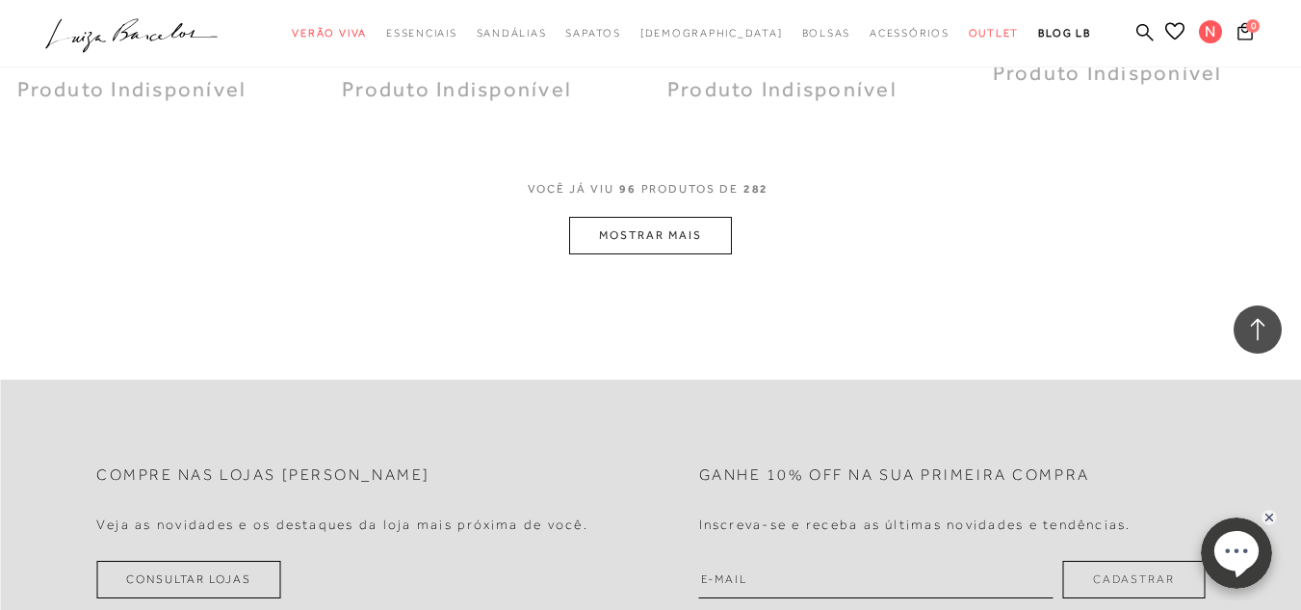
click at [591, 241] on button "MOSTRAR MAIS" at bounding box center [650, 236] width 162 height 38
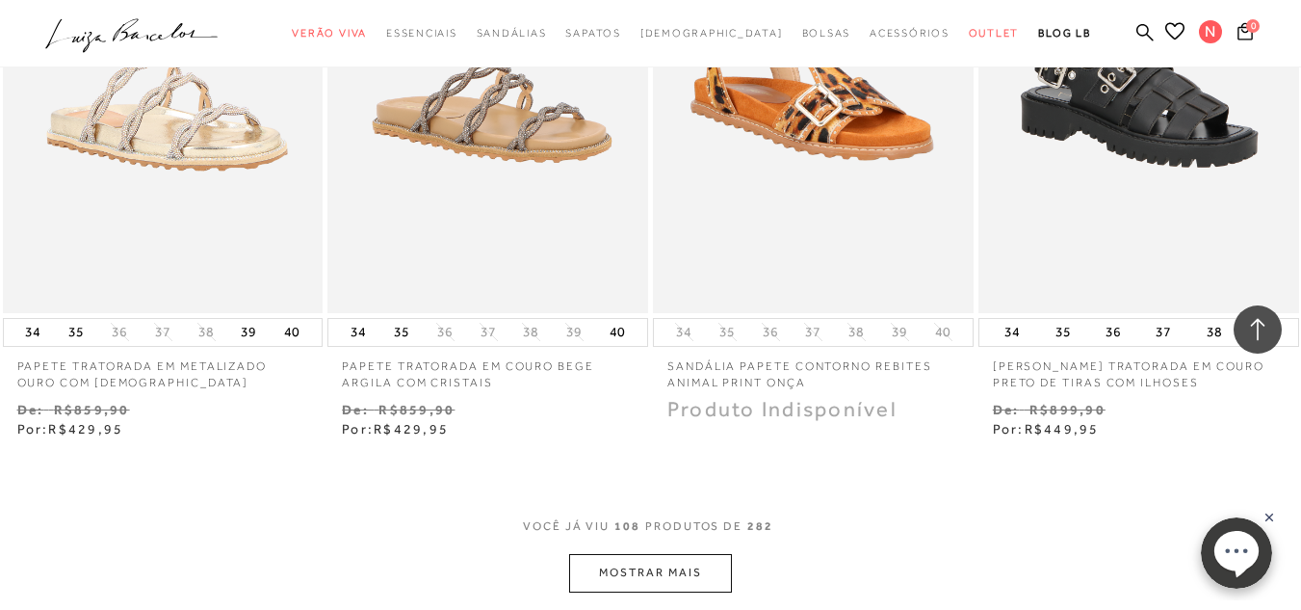
scroll to position [16567, 0]
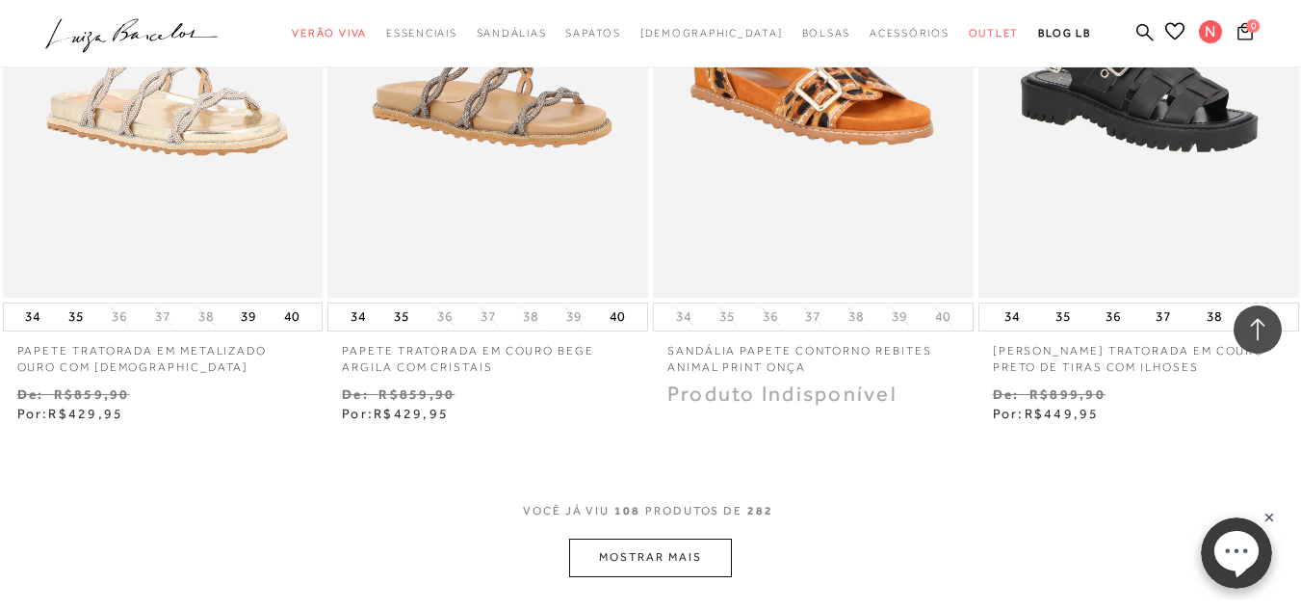
click at [666, 516] on div "VOCê JÁ VIU 108 PRODUTOS DE 282" at bounding box center [650, 521] width 255 height 36
click at [646, 548] on button "MOSTRAR MAIS" at bounding box center [650, 557] width 162 height 38
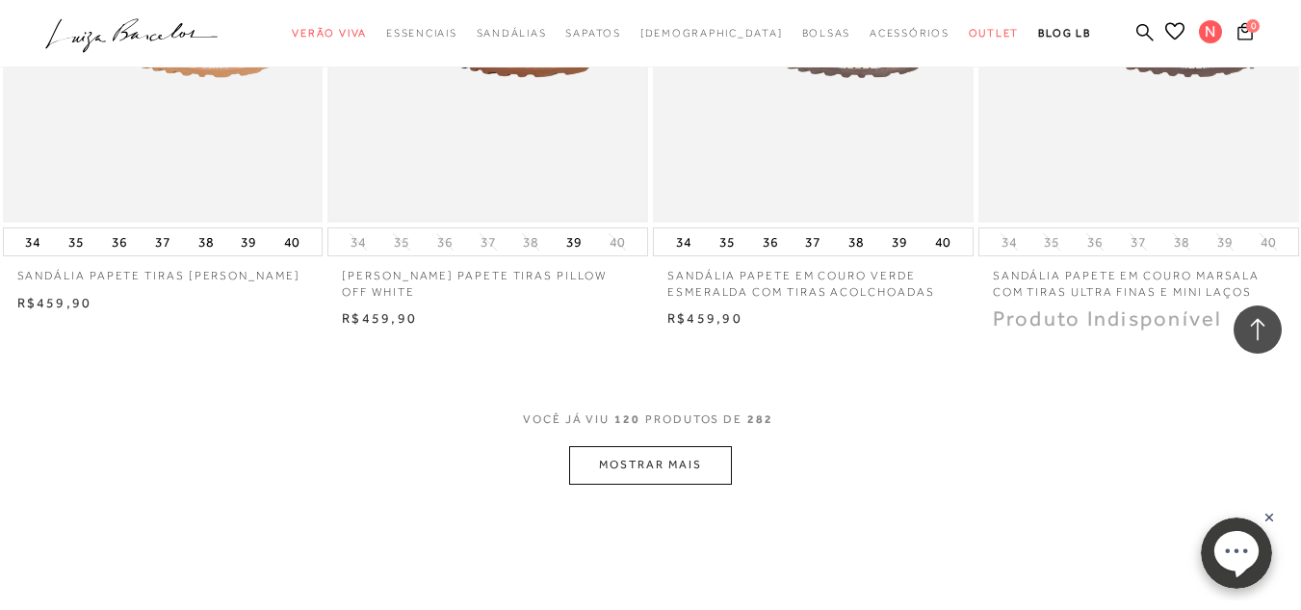
scroll to position [18686, 0]
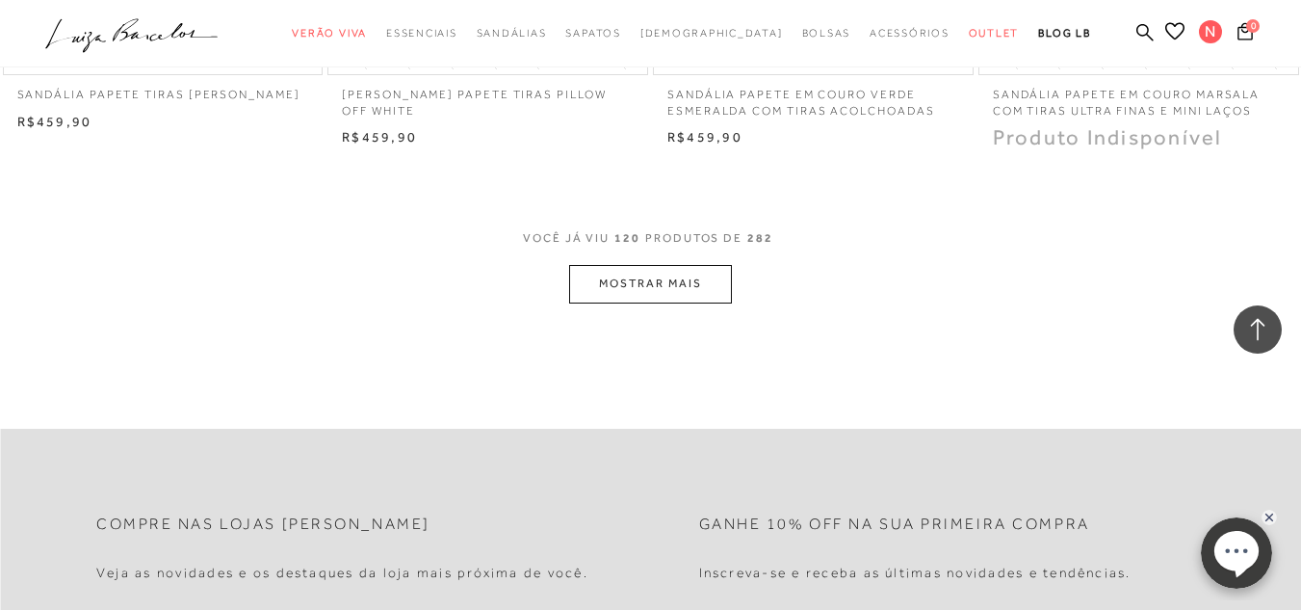
click at [607, 265] on button "MOSTRAR MAIS" at bounding box center [650, 284] width 162 height 38
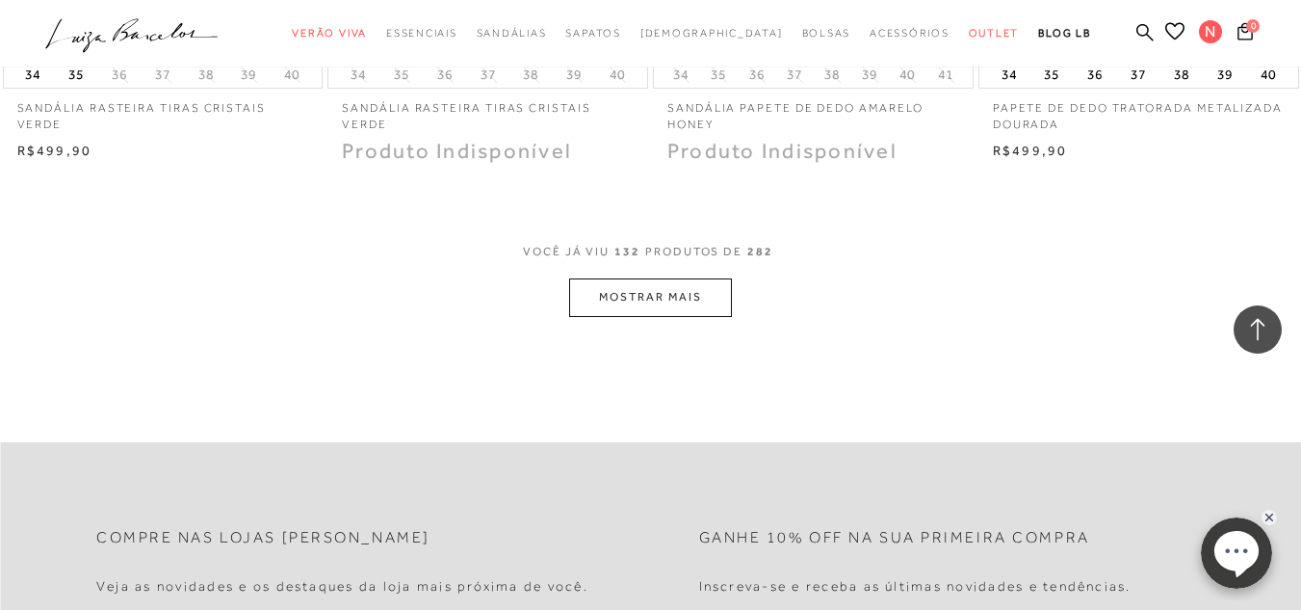
scroll to position [20516, 0]
click at [615, 279] on button "MOSTRAR MAIS" at bounding box center [650, 295] width 162 height 38
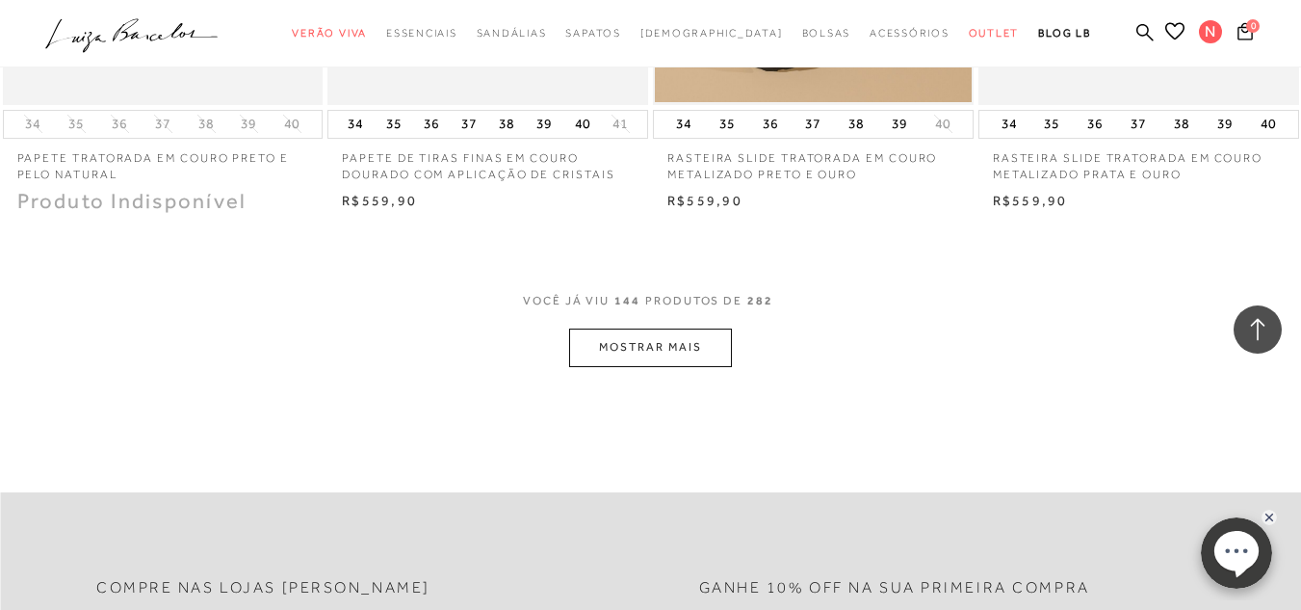
scroll to position [22250, 0]
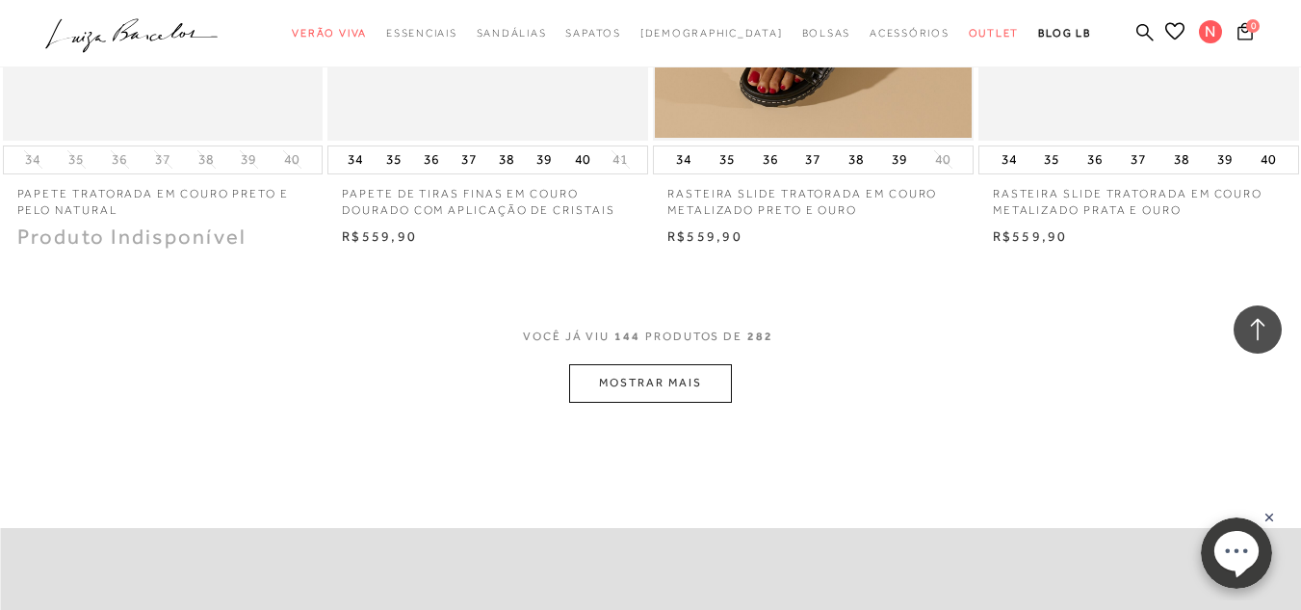
click at [686, 379] on button "MOSTRAR MAIS" at bounding box center [650, 383] width 162 height 38
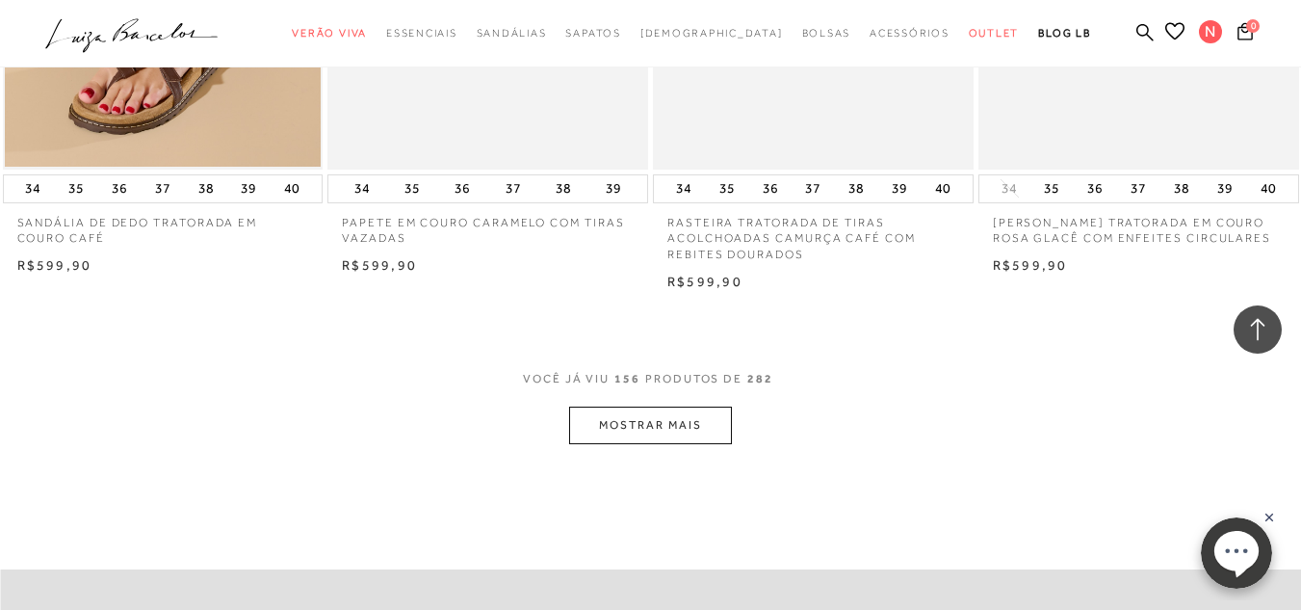
scroll to position [23791, 0]
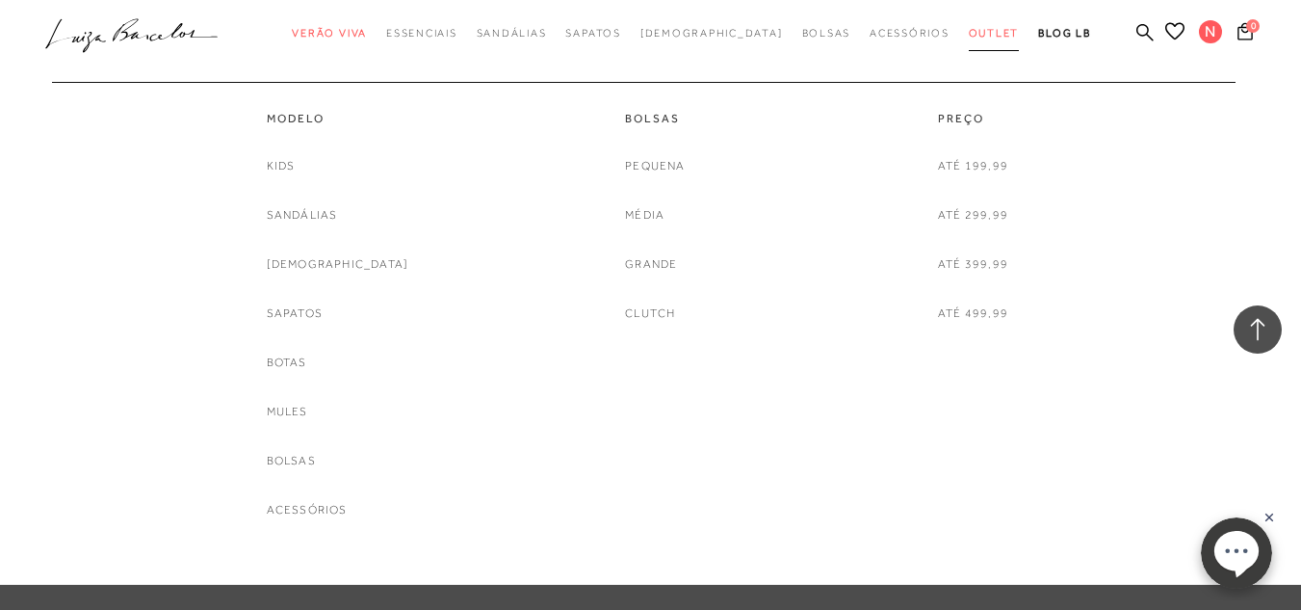
click at [969, 35] on span "Outlet" at bounding box center [994, 33] width 51 height 12
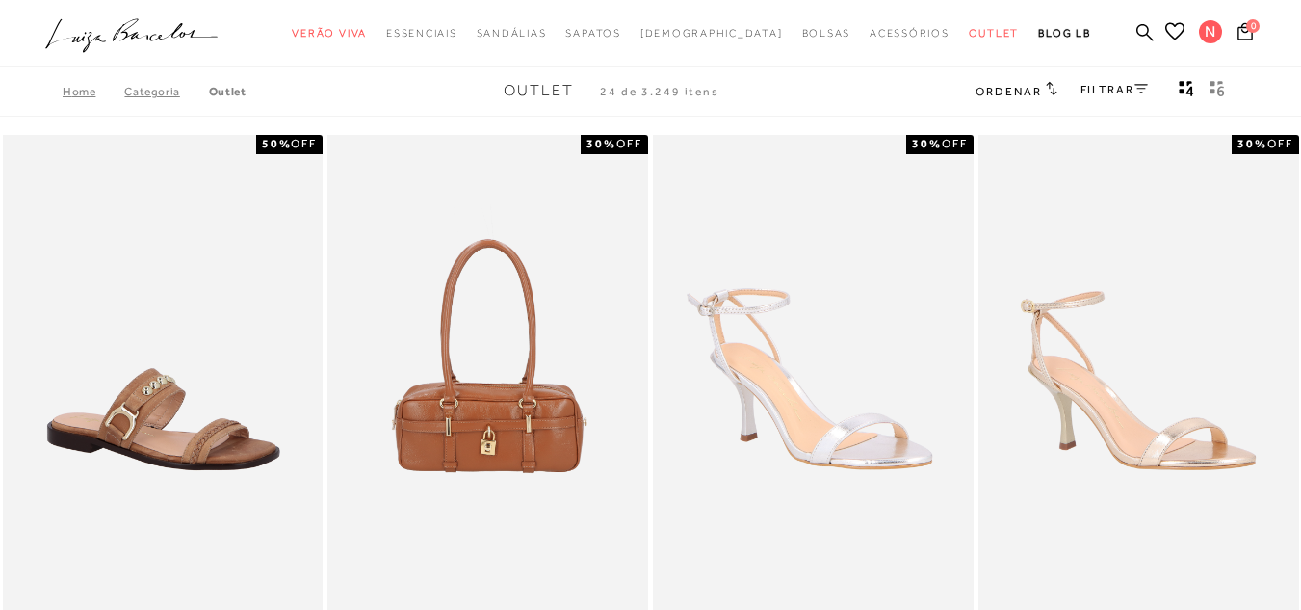
click at [1016, 79] on div "Ordenar Ordenar por Padrão Lançamentos [GEOGRAPHIC_DATA] Menor preço" at bounding box center [1016, 91] width 81 height 25
click at [1013, 87] on span "Ordenar" at bounding box center [1008, 91] width 65 height 13
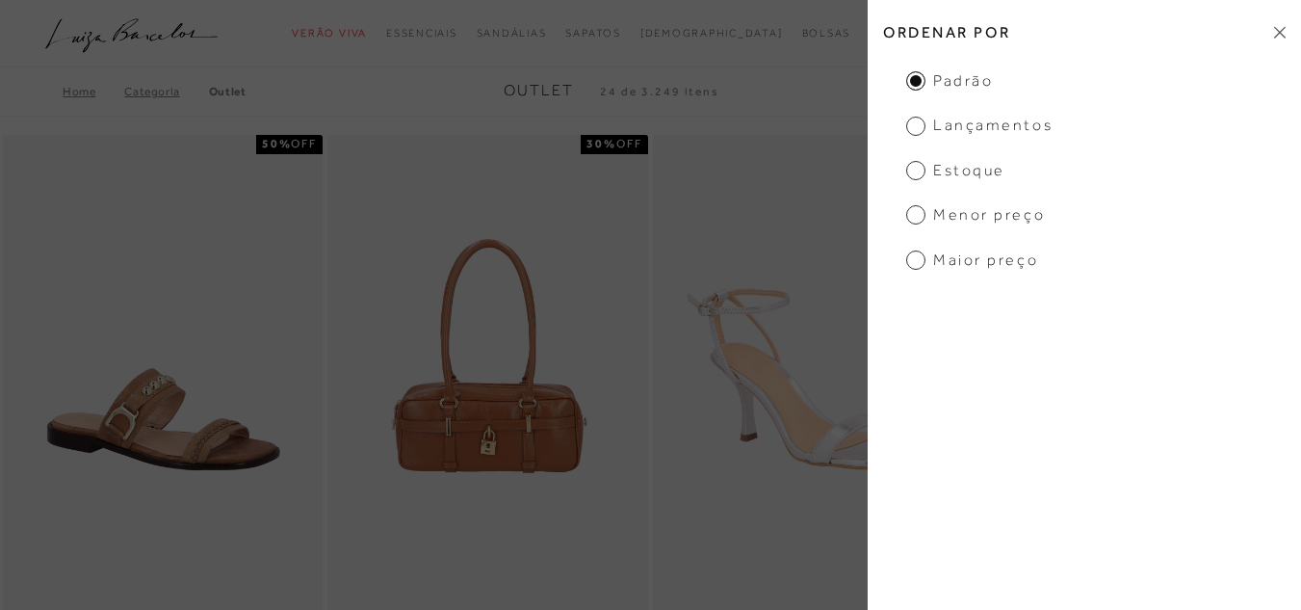
click at [993, 133] on span "Lançamentos" at bounding box center [979, 125] width 146 height 21
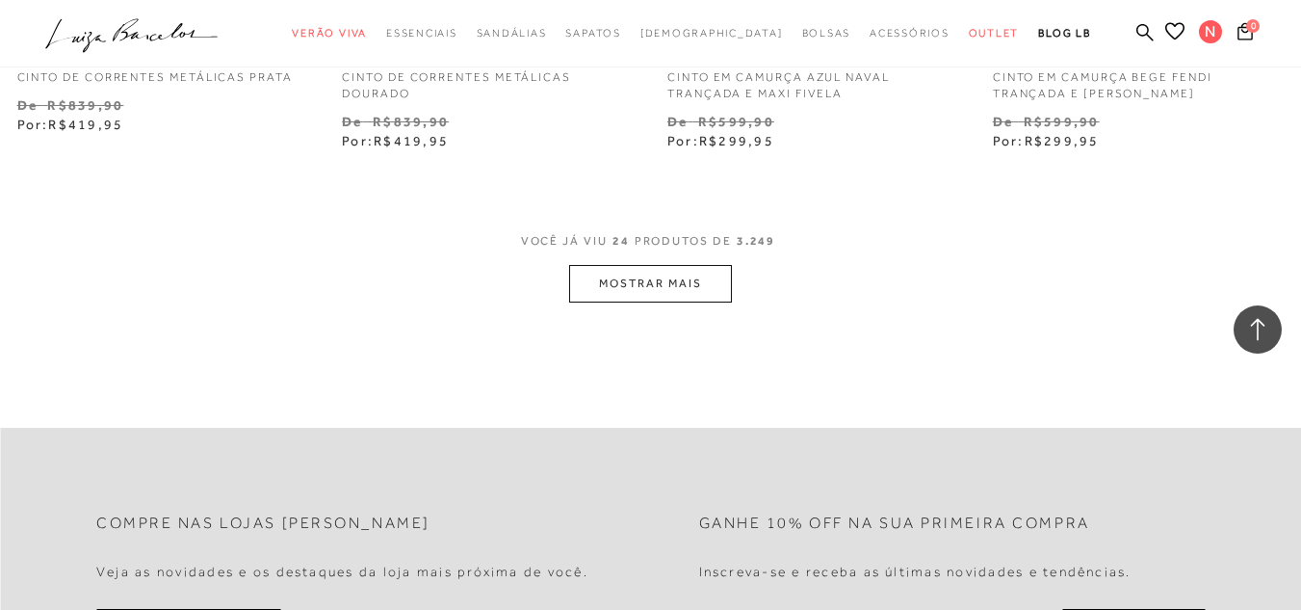
scroll to position [3756, 0]
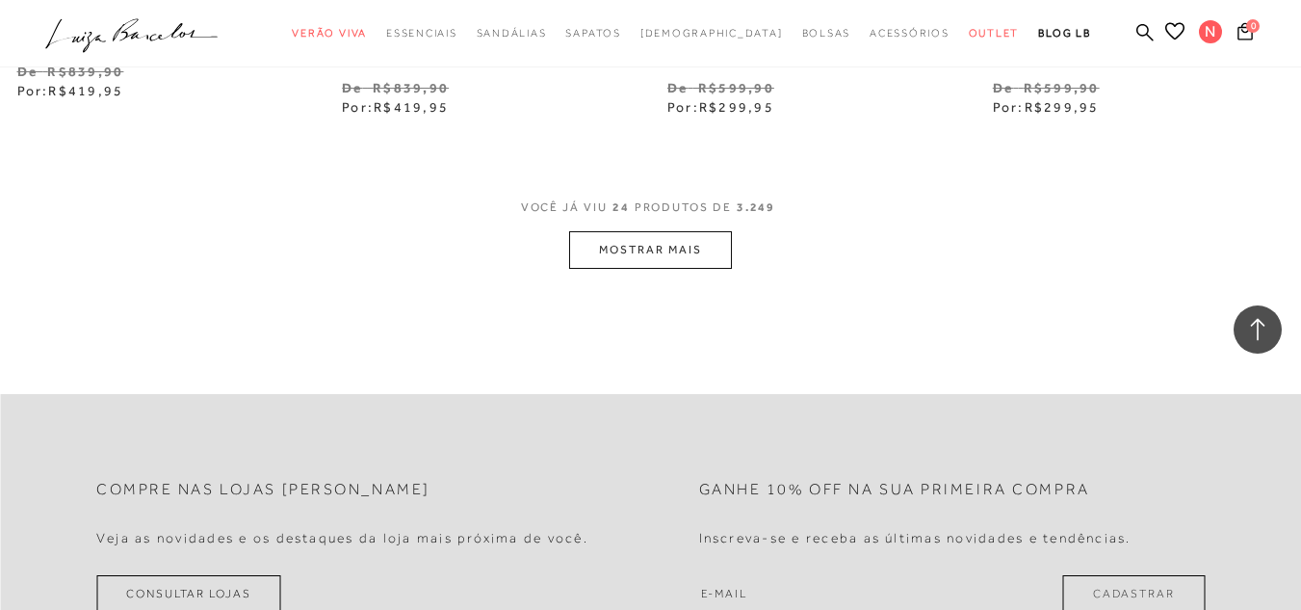
click at [658, 246] on button "MOSTRAR MAIS" at bounding box center [650, 250] width 162 height 38
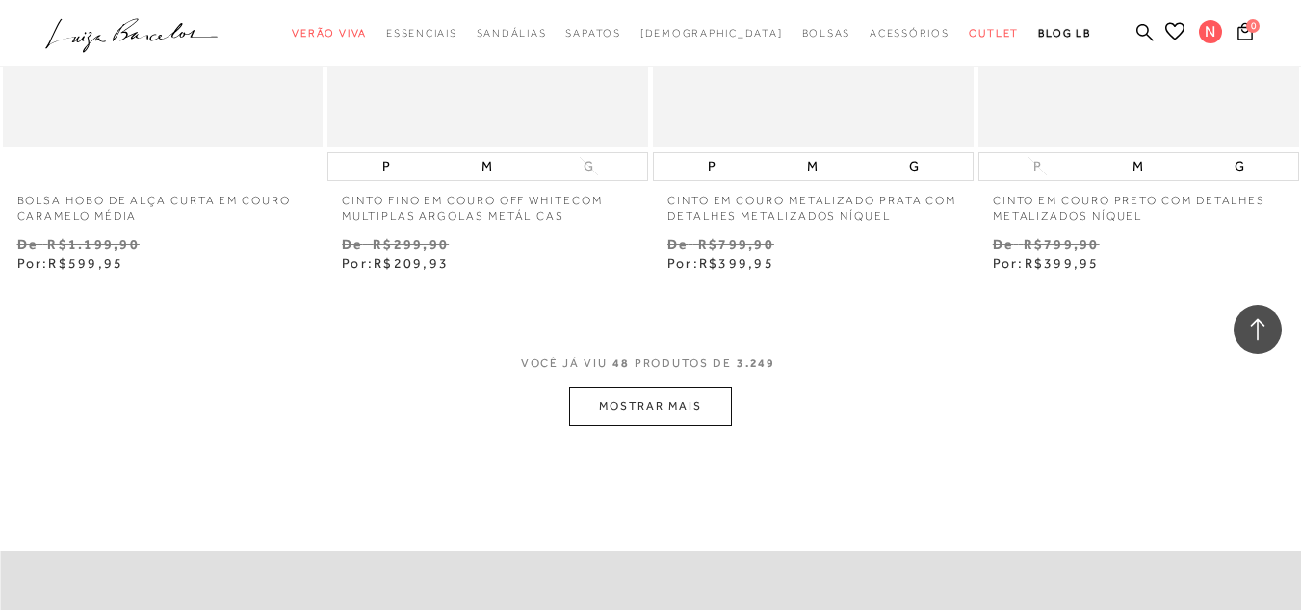
scroll to position [7513, 0]
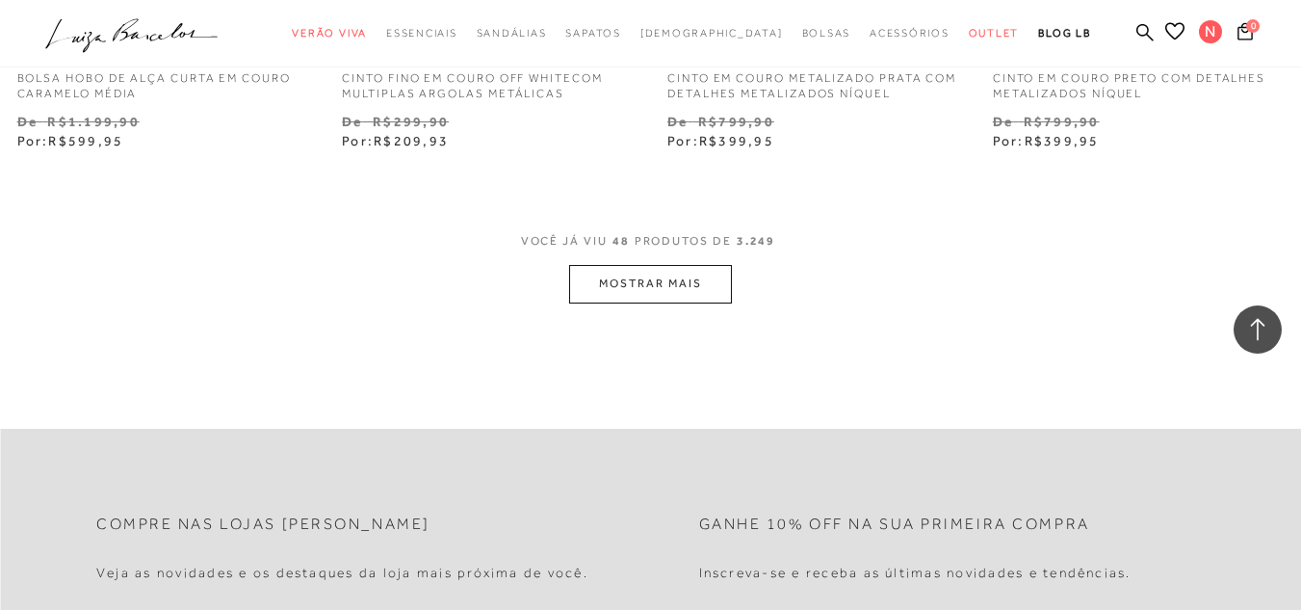
click at [668, 275] on button "MOSTRAR MAIS" at bounding box center [650, 284] width 162 height 38
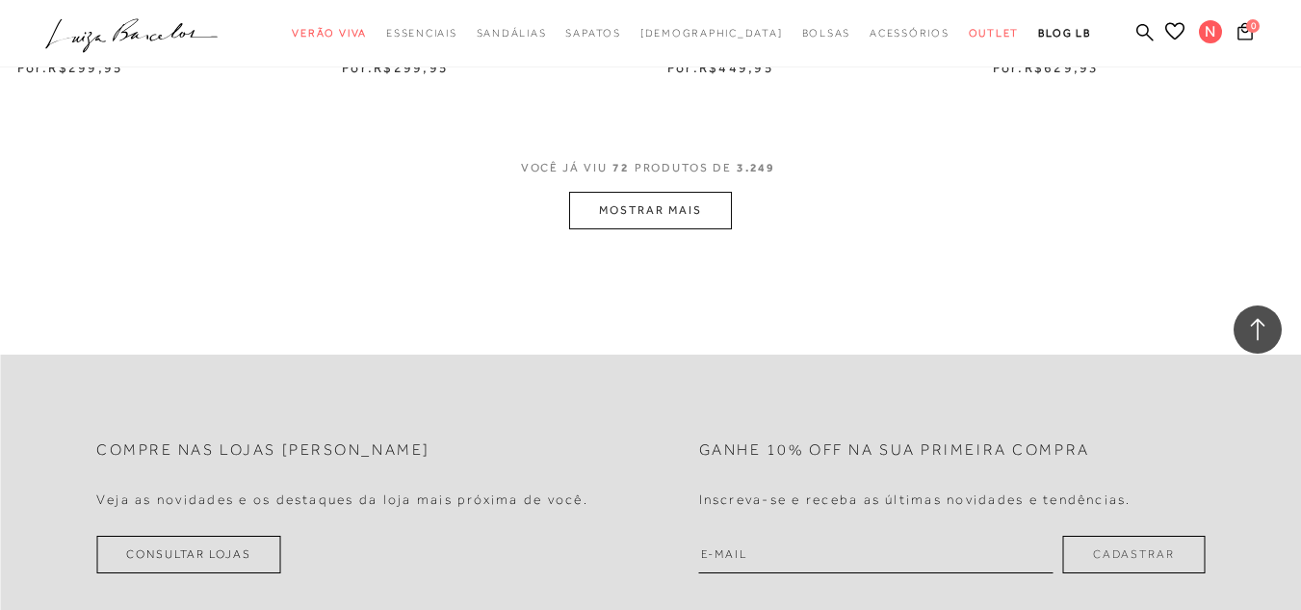
scroll to position [11366, 0]
click at [662, 201] on button "MOSTRAR MAIS" at bounding box center [650, 206] width 162 height 38
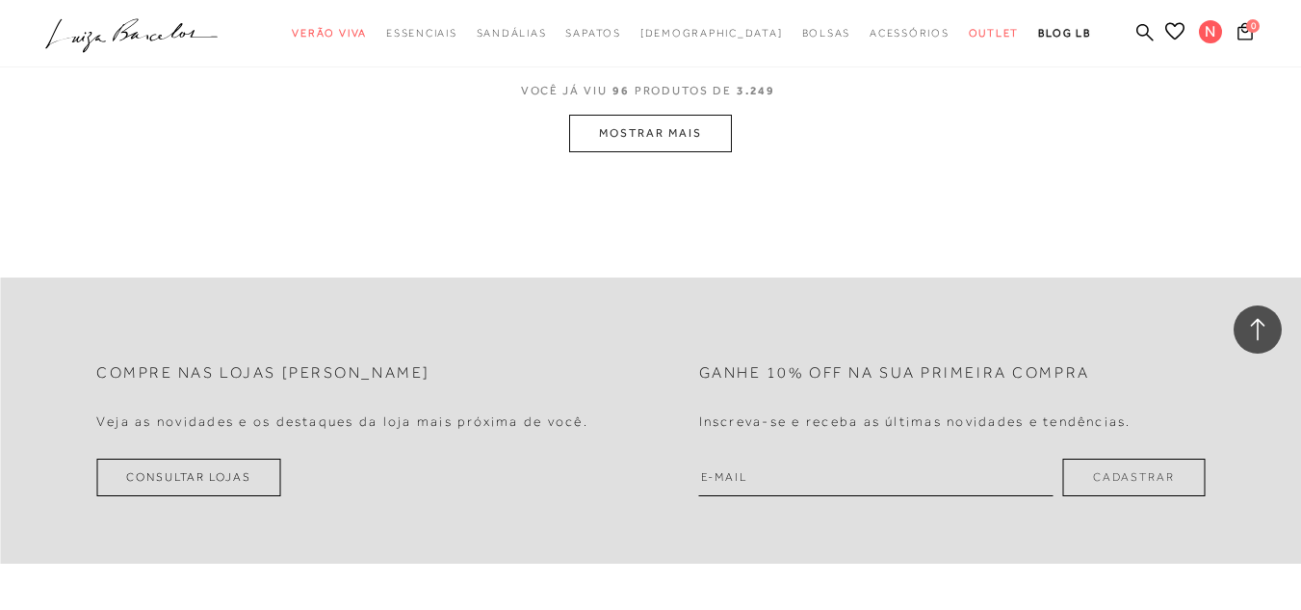
scroll to position [15218, 0]
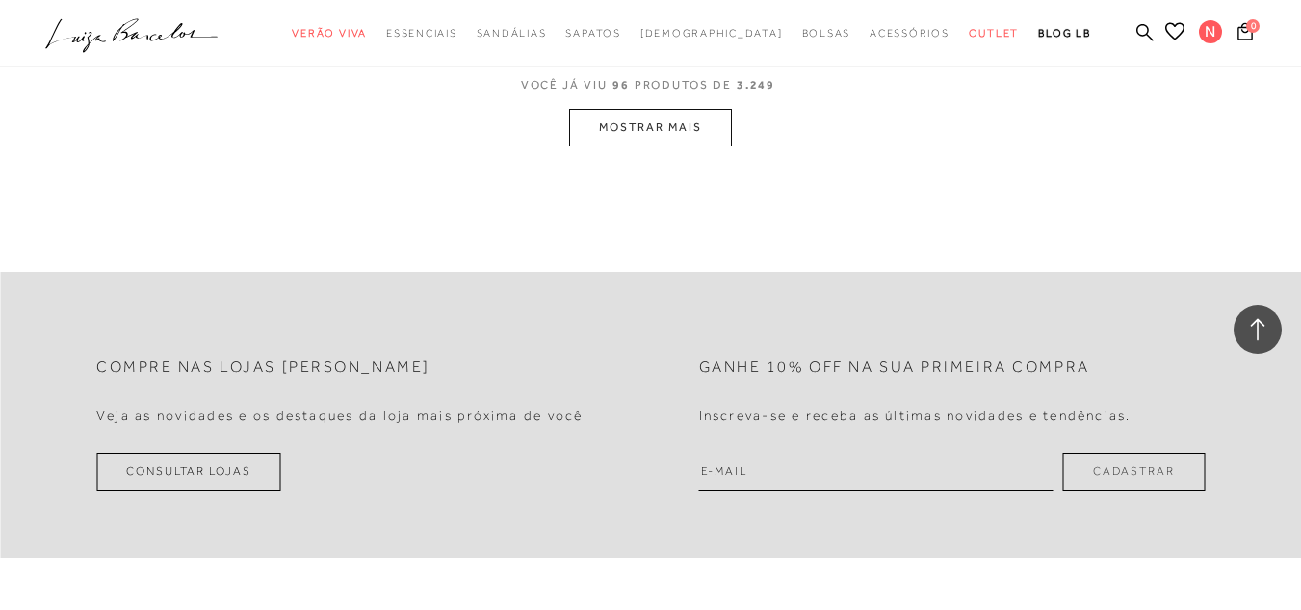
click at [621, 121] on button "MOSTRAR MAIS" at bounding box center [650, 128] width 162 height 38
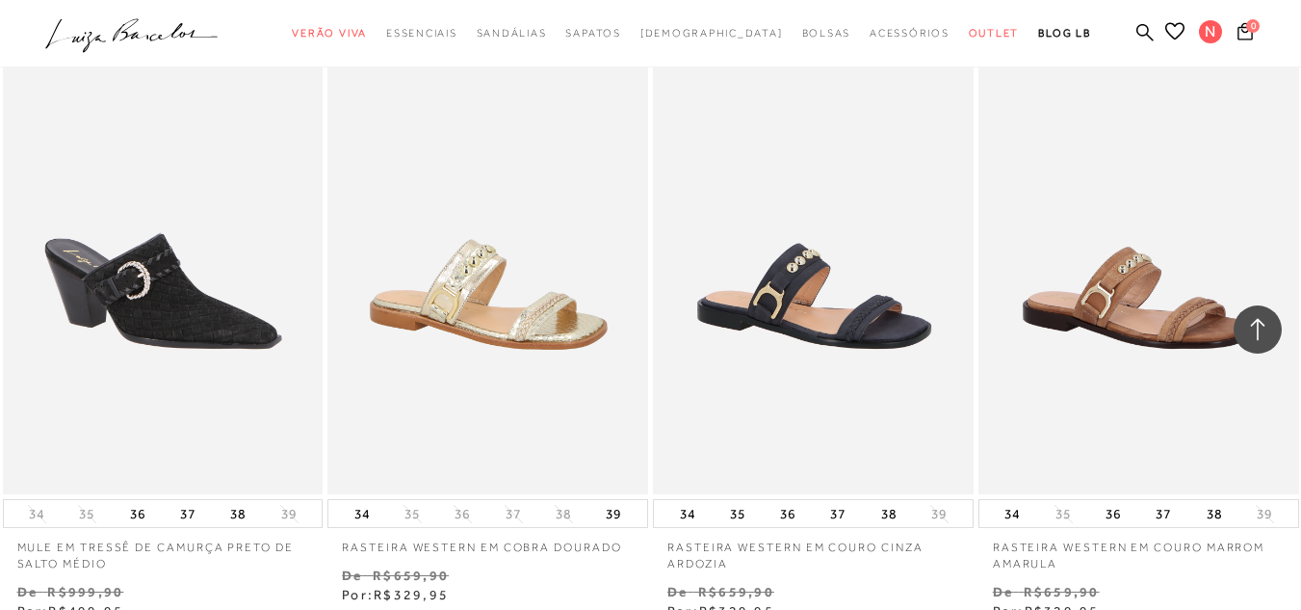
scroll to position [19025, 0]
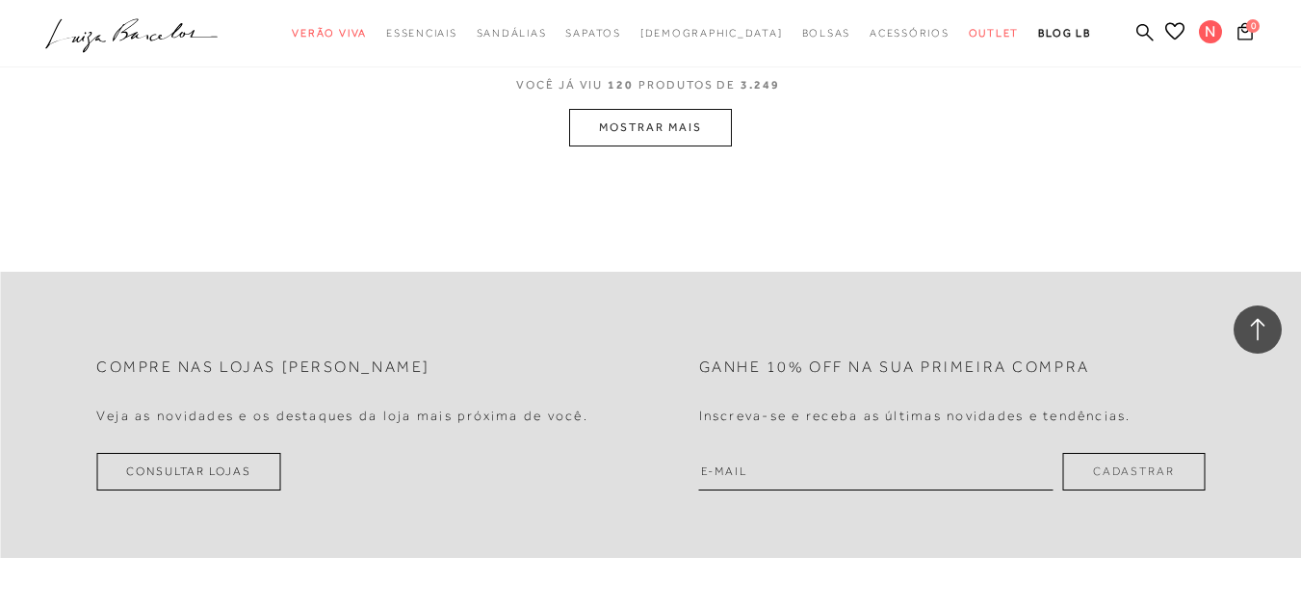
click at [596, 138] on button "MOSTRAR MAIS" at bounding box center [650, 128] width 162 height 38
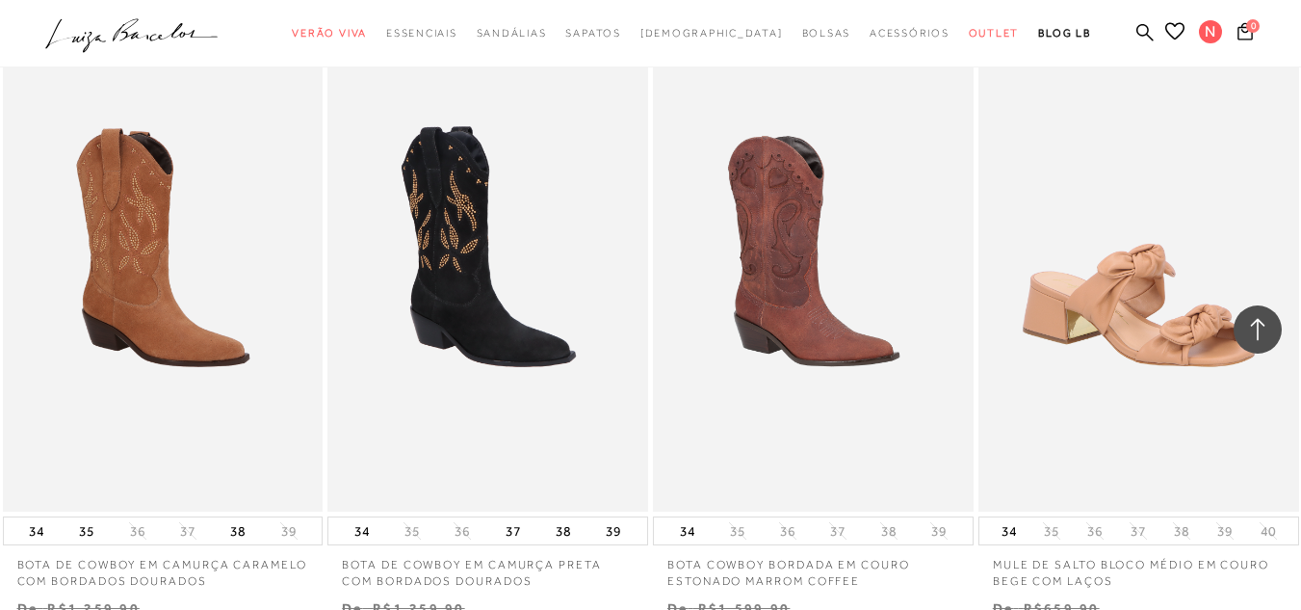
scroll to position [26590, 0]
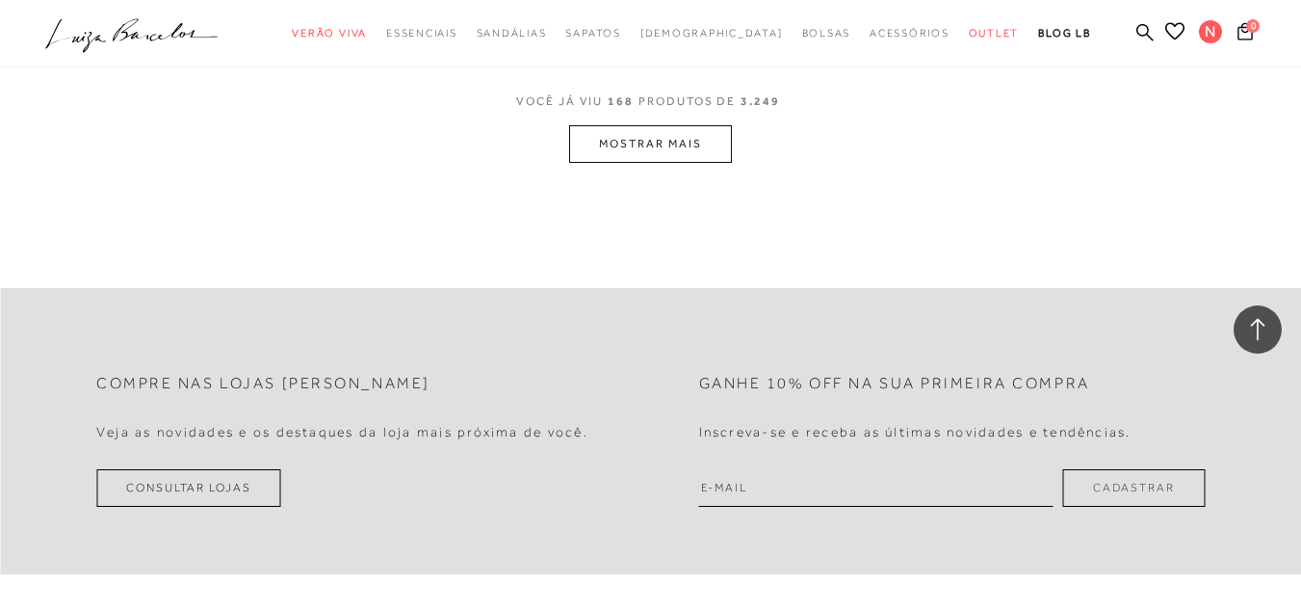
click at [619, 133] on button "MOSTRAR MAIS" at bounding box center [650, 144] width 162 height 38
